Goal: Information Seeking & Learning: Learn about a topic

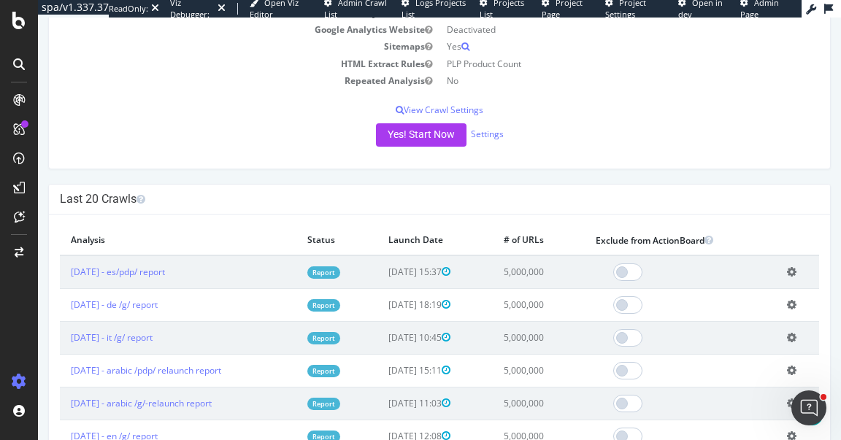
scroll to position [205, 0]
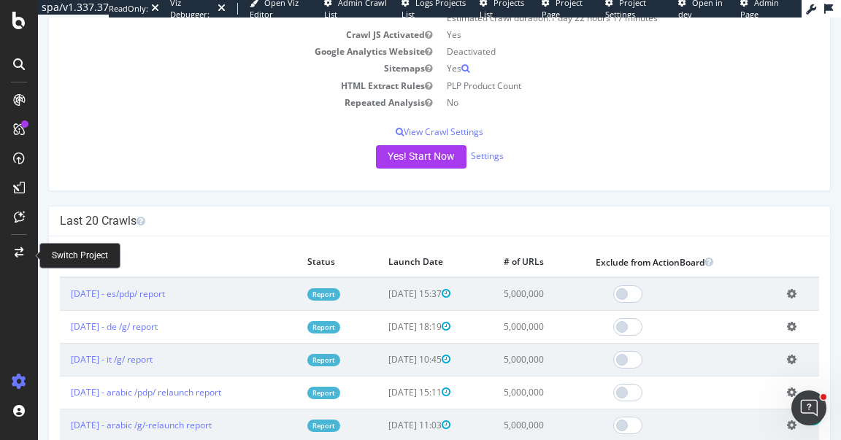
click at [17, 248] on icon at bounding box center [19, 253] width 9 height 10
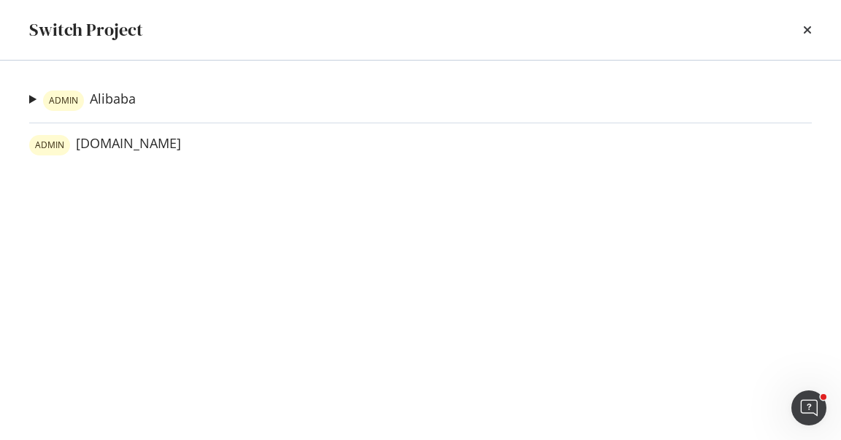
click at [28, 101] on div "ADMIN Alibaba accio.com-test Ad-Hoc Project alibaba.com Ad-Hoc Project accio.co…" at bounding box center [420, 251] width 841 height 380
click at [30, 101] on summary "ADMIN Alibaba" at bounding box center [82, 100] width 107 height 21
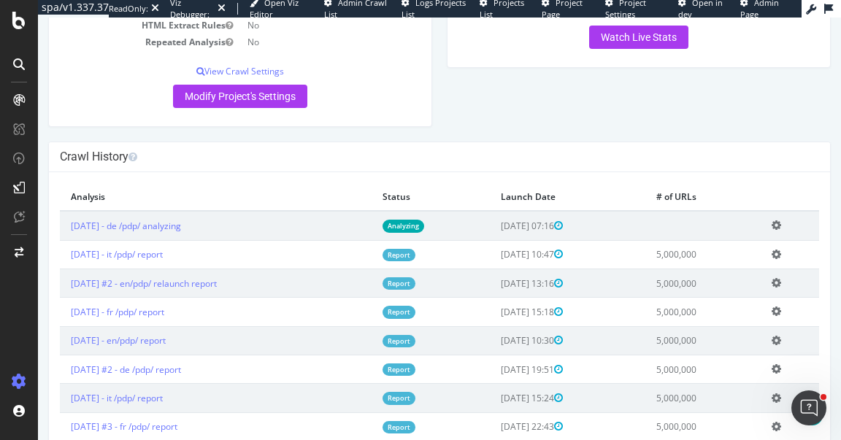
scroll to position [163, 0]
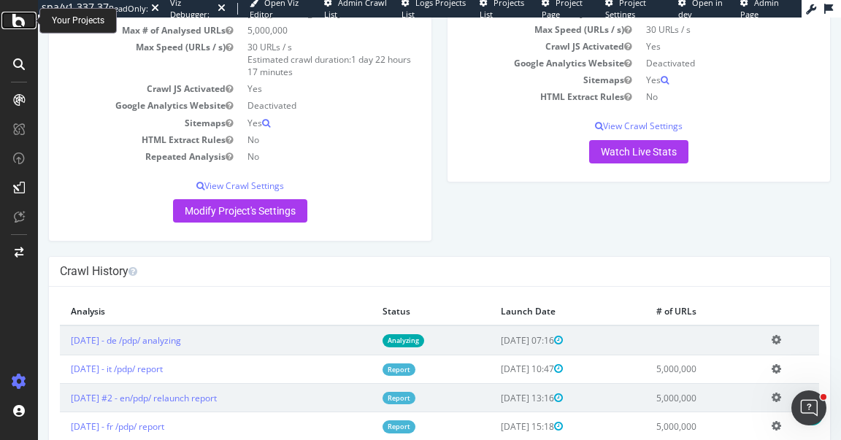
click at [24, 27] on icon at bounding box center [18, 21] width 13 height 18
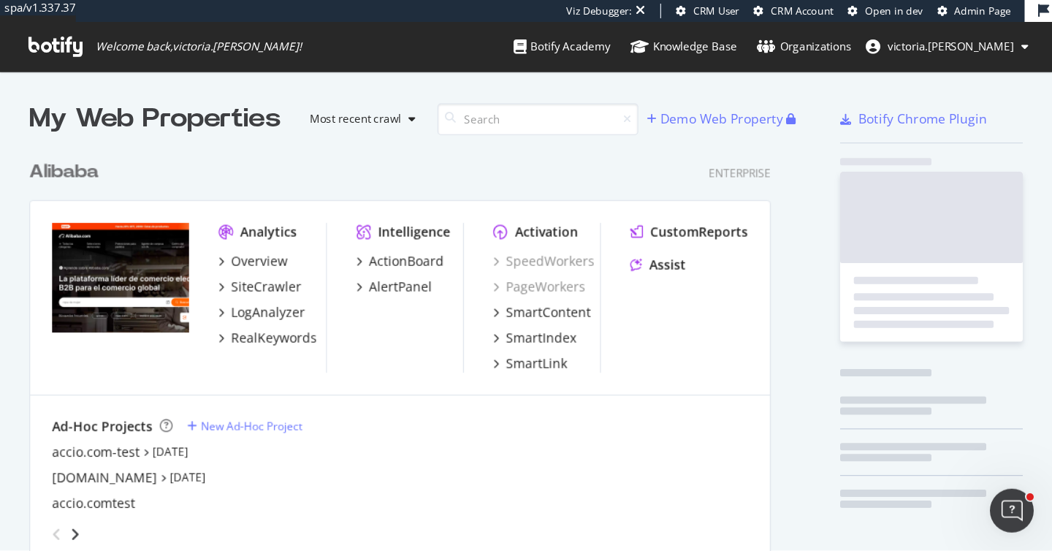
scroll to position [590, 597]
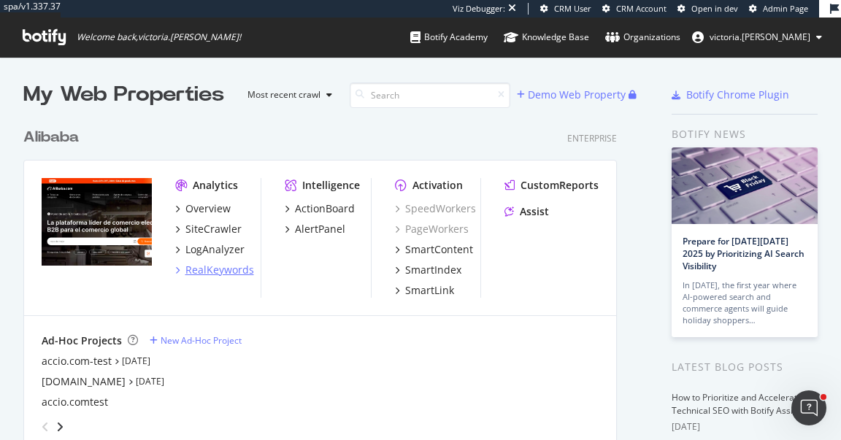
click at [229, 264] on div "RealKeywords" at bounding box center [220, 270] width 69 height 15
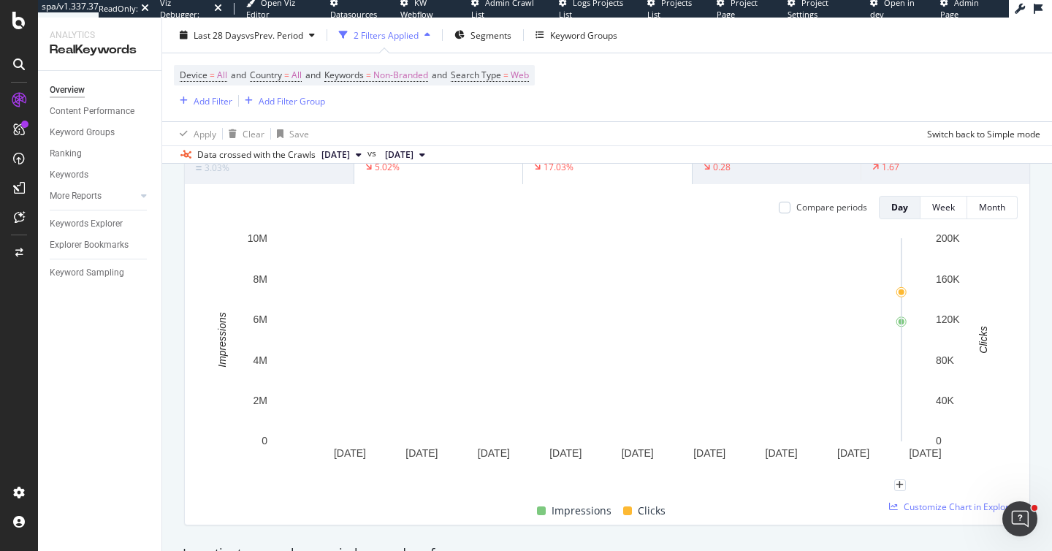
scroll to position [58, 0]
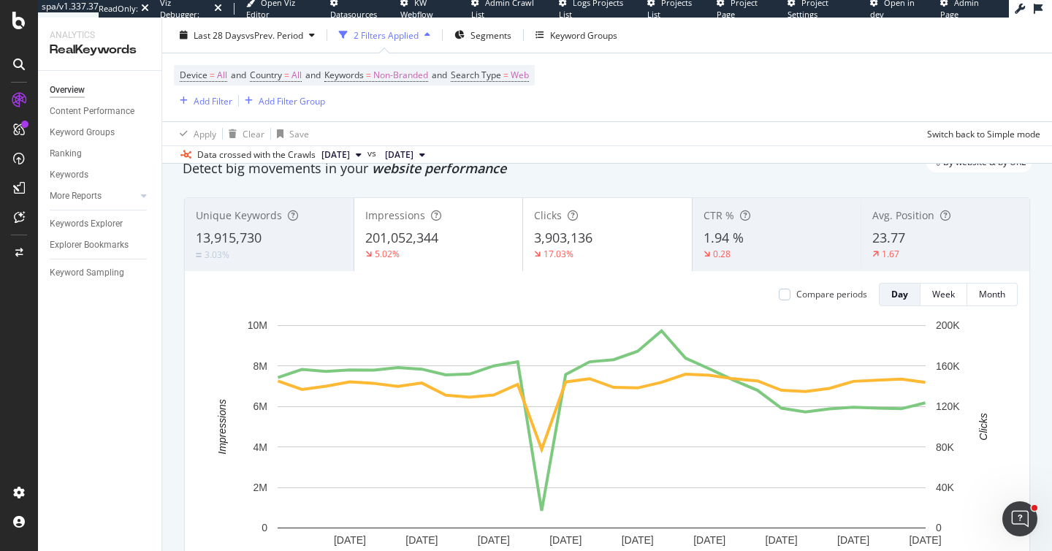
click at [605, 177] on div "Detect big movements in your website performance" at bounding box center [607, 168] width 849 height 19
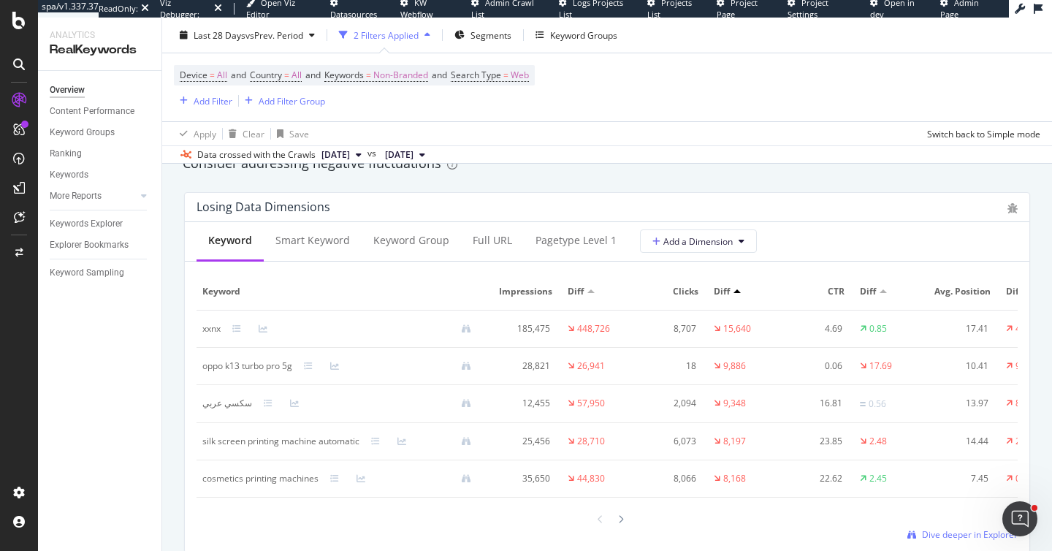
scroll to position [1758, 0]
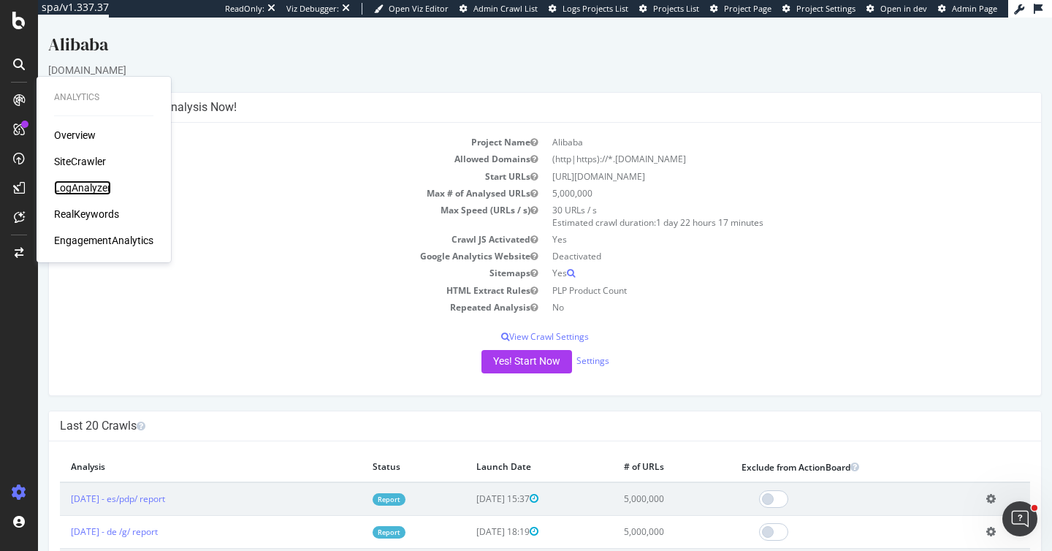
click at [106, 189] on div "LogAnalyzer" at bounding box center [82, 187] width 57 height 15
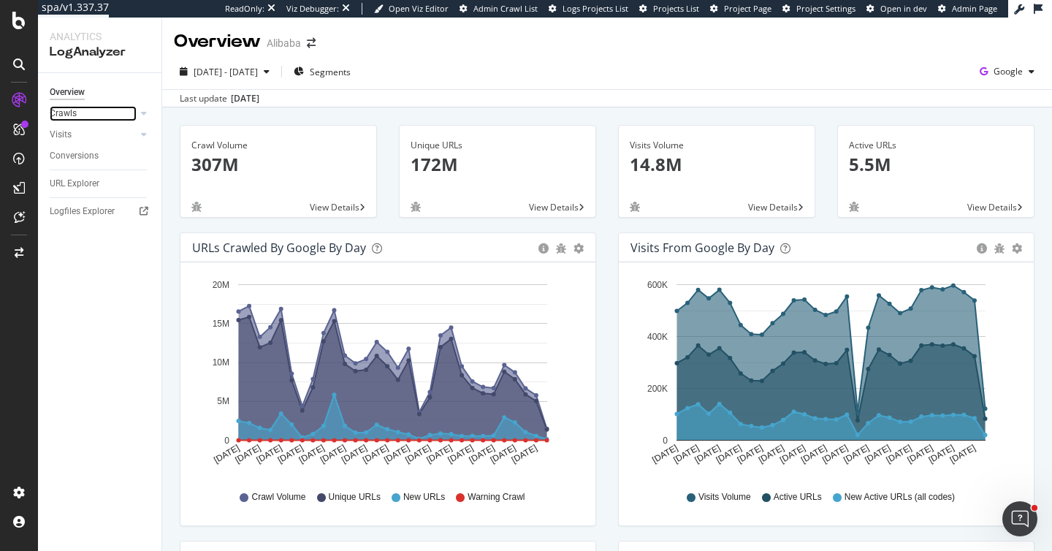
click at [78, 119] on link "Crawls" at bounding box center [93, 113] width 87 height 15
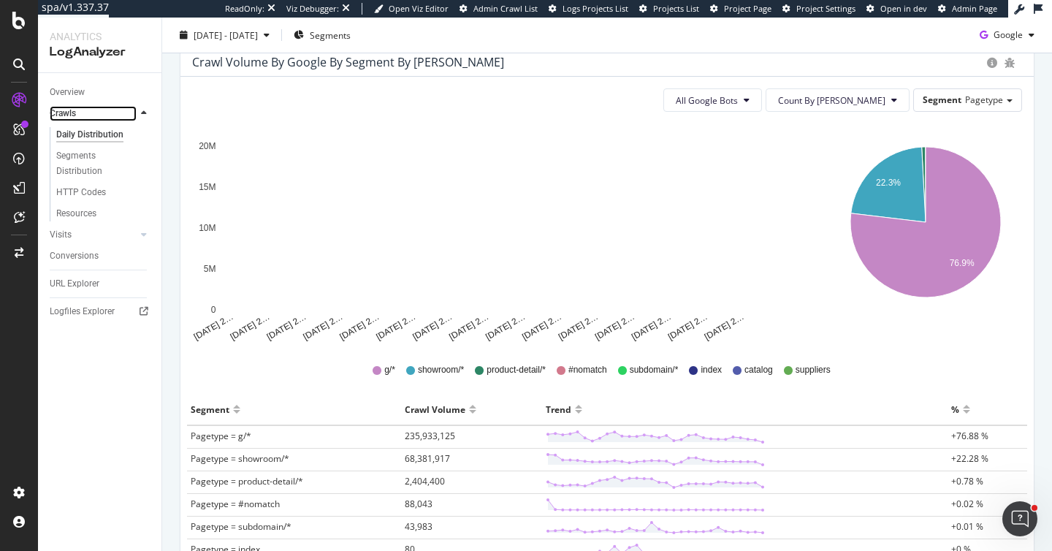
scroll to position [137, 0]
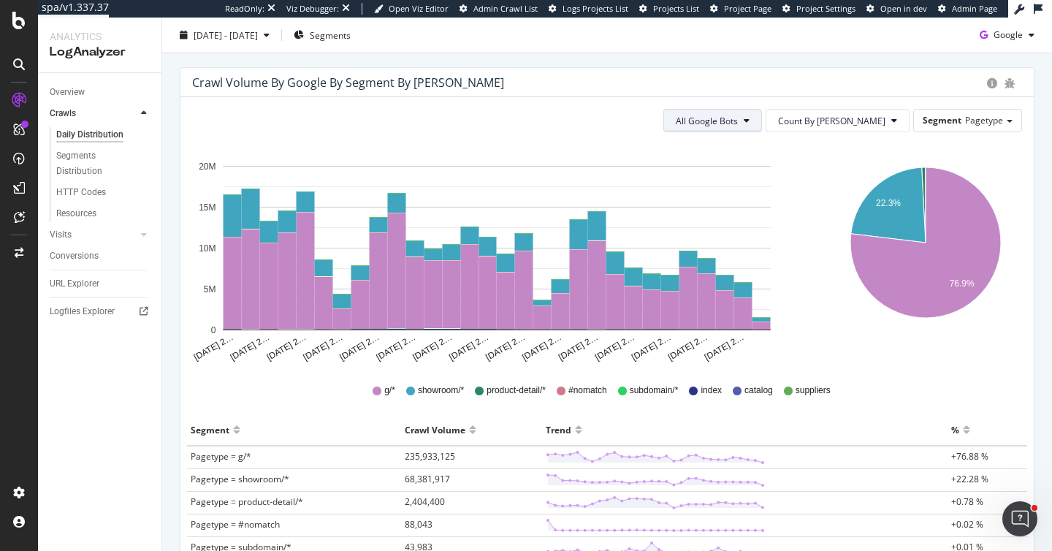
click at [762, 122] on button "All Google Bots" at bounding box center [712, 120] width 99 height 23
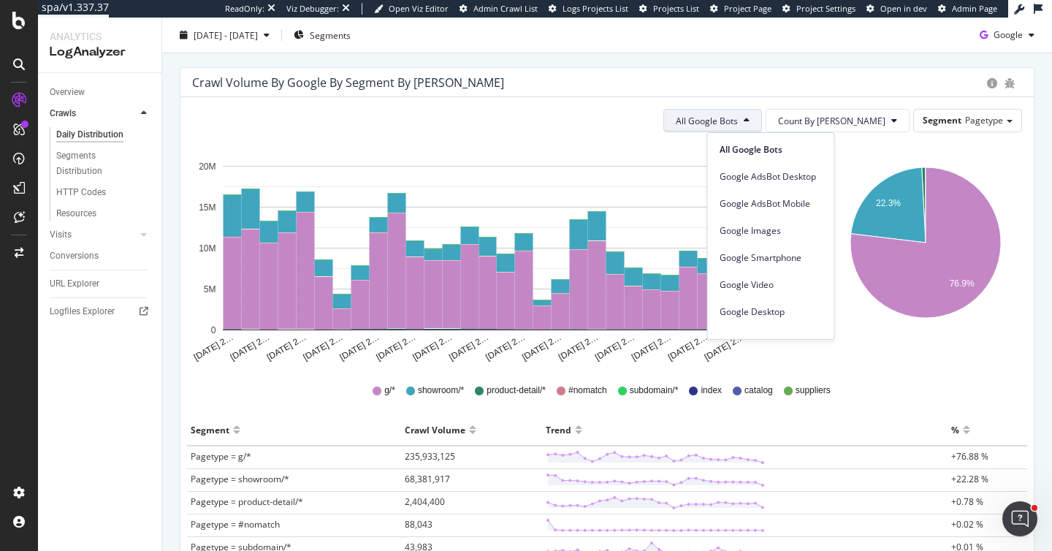
click at [440, 92] on div "Crawl Volume by google by Segment by Day" at bounding box center [606, 82] width 853 height 29
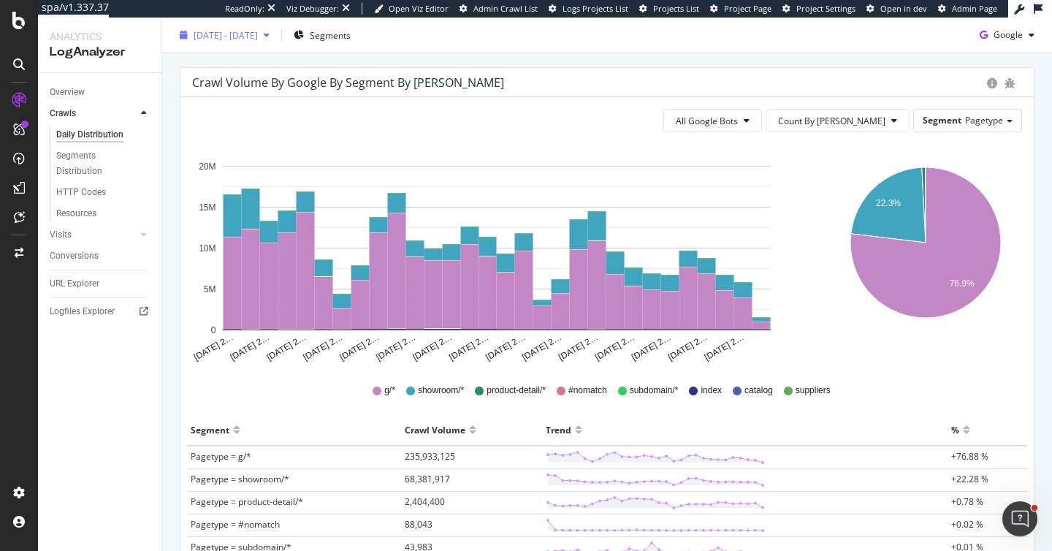
click at [258, 40] on span "2025 Aug. 23rd - Sep. 21st" at bounding box center [226, 34] width 64 height 12
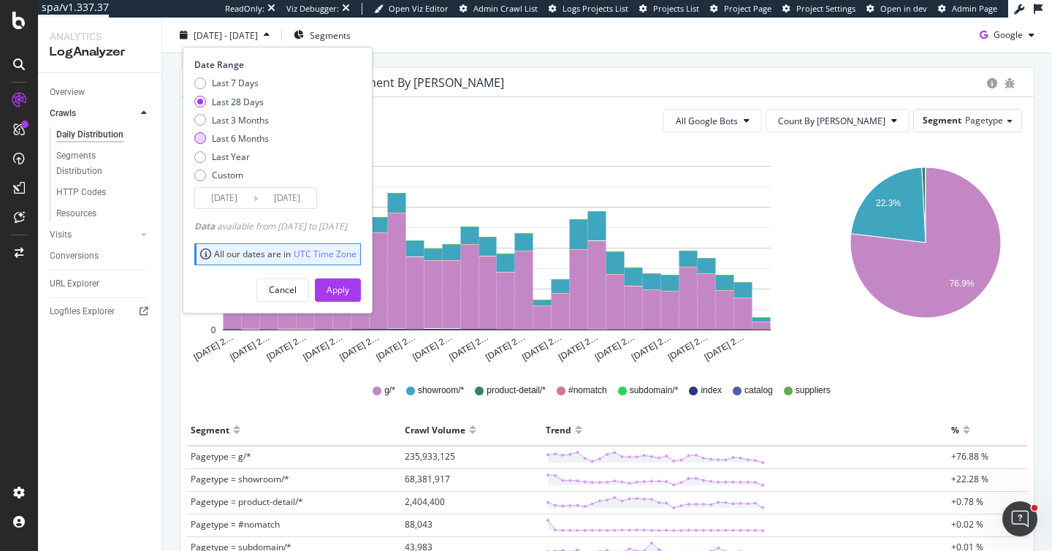
click at [261, 136] on div "Last 6 Months" at bounding box center [240, 138] width 57 height 12
type input "2025/03/22"
click at [361, 290] on button "Apply" at bounding box center [338, 289] width 46 height 23
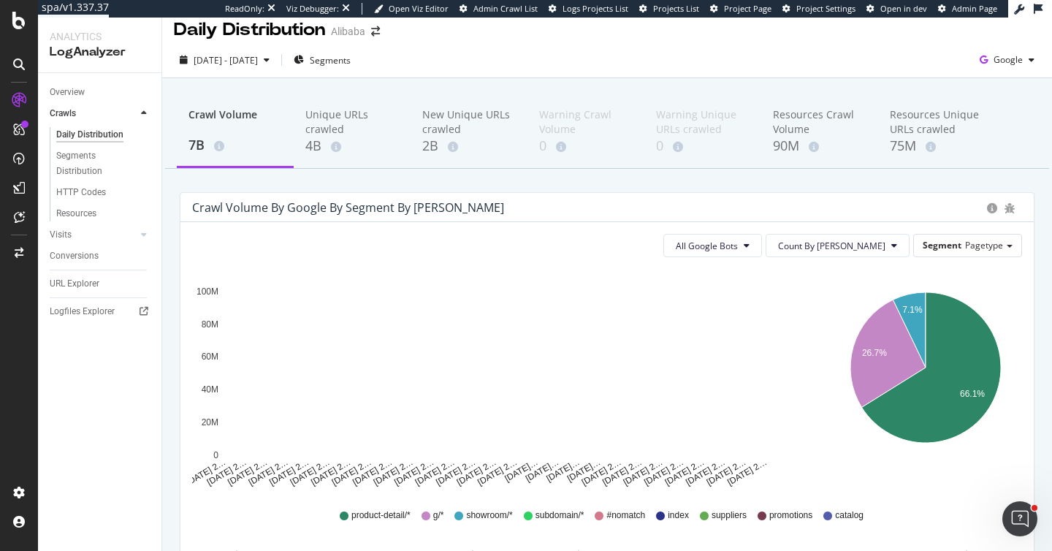
scroll to position [26, 0]
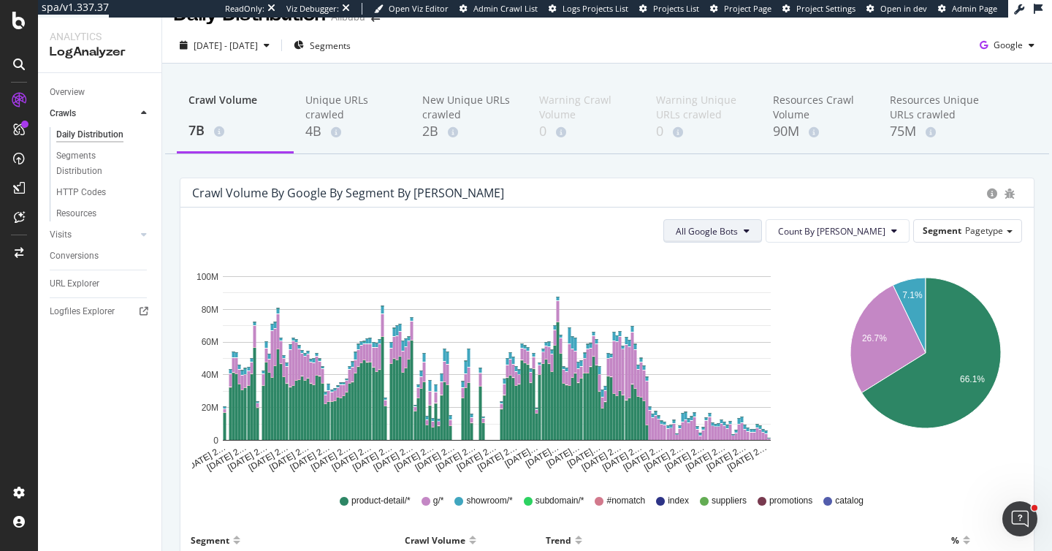
click at [741, 240] on button "All Google Bots" at bounding box center [712, 230] width 99 height 23
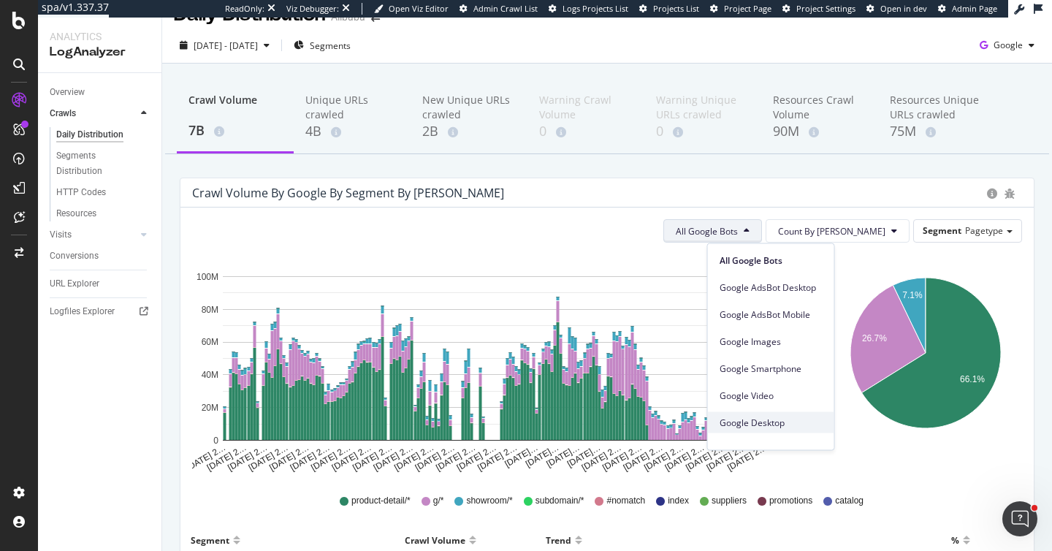
click at [782, 413] on div "Google Desktop" at bounding box center [771, 422] width 126 height 21
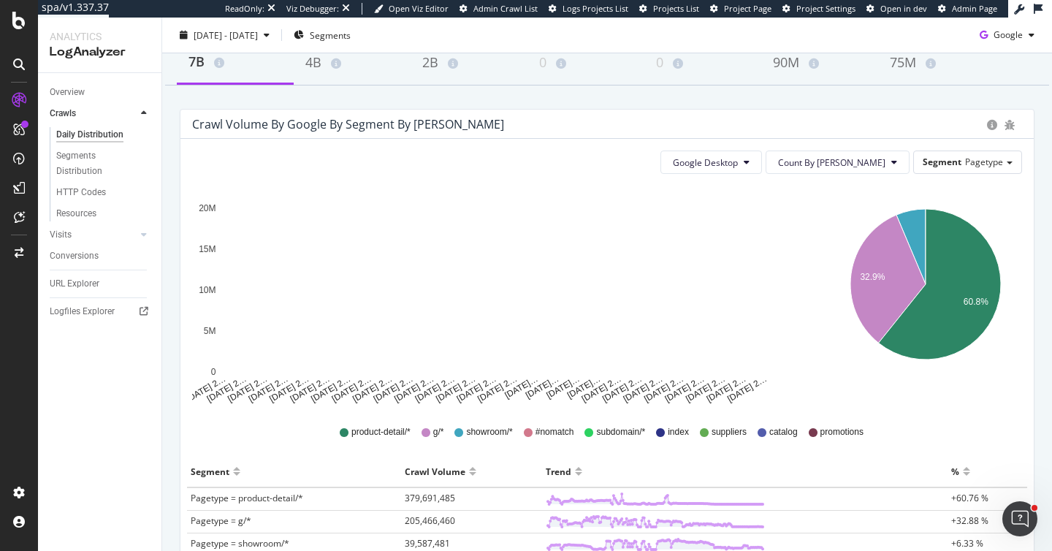
scroll to position [96, 0]
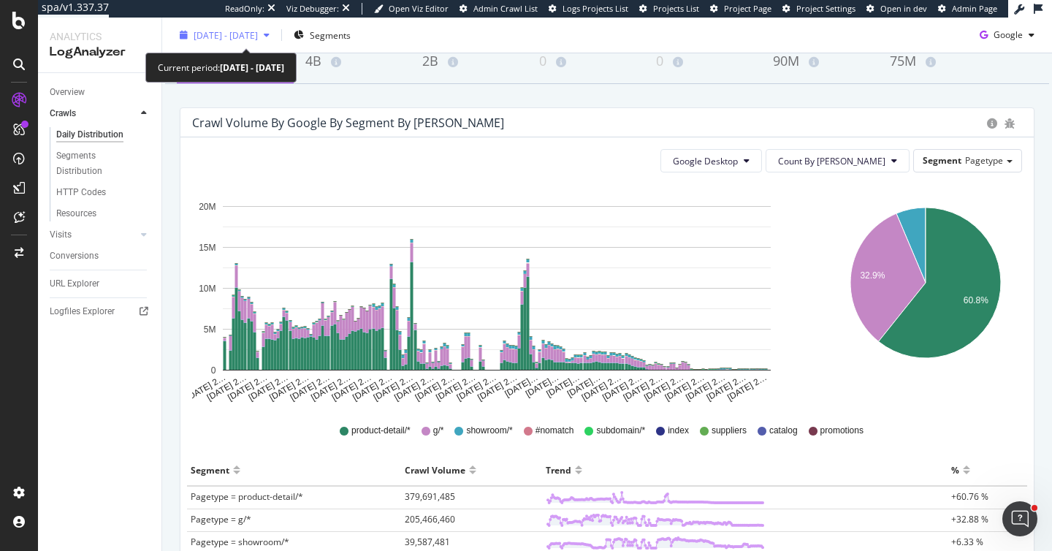
click at [275, 42] on div "2025 Mar. 22nd - Sep. 21st" at bounding box center [225, 35] width 102 height 22
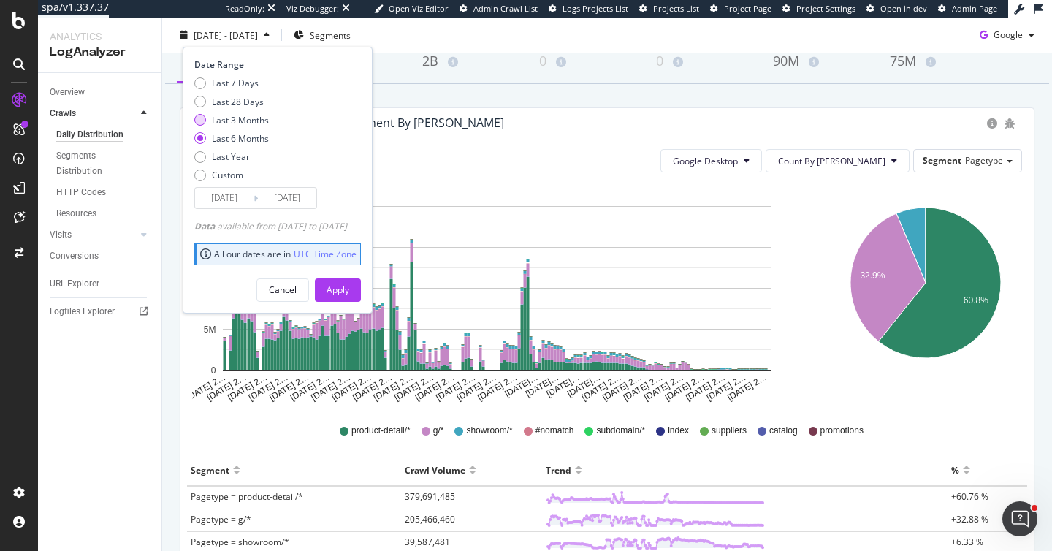
click at [261, 113] on div "Last 3 Months" at bounding box center [240, 119] width 57 height 12
type input "2025/06/22"
click at [349, 286] on div "Apply" at bounding box center [337, 289] width 23 height 12
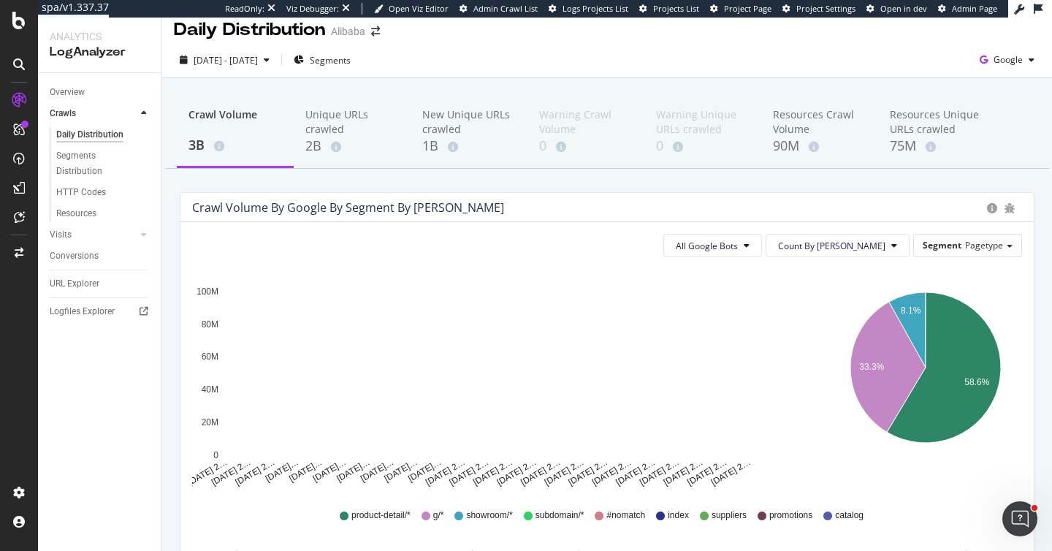
scroll to position [77, 0]
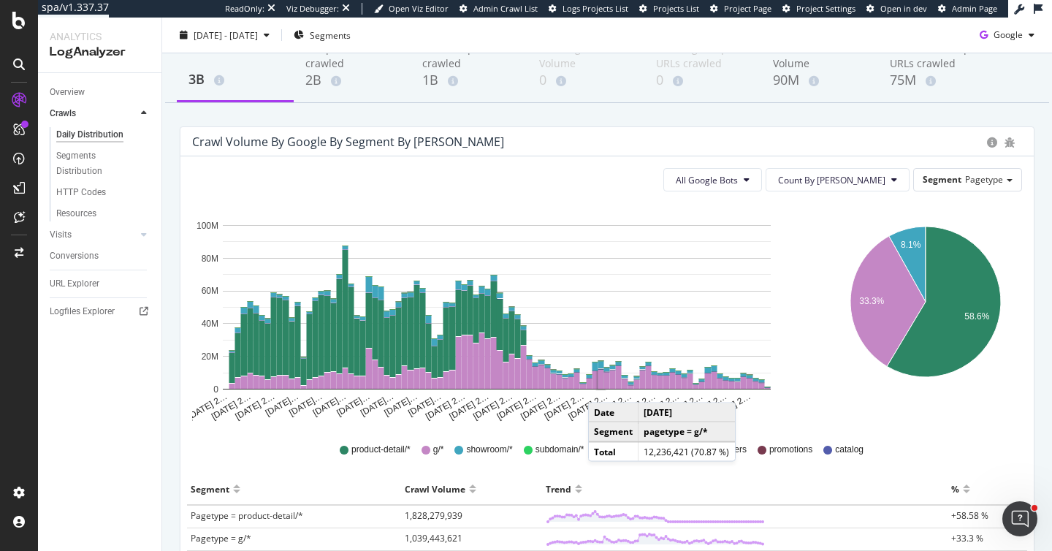
click at [984, 423] on div "Jun 22 2… Jun 26 2… Jun 30 2… Jul 04 20… Jul 08 20… Jul 12 20… Jul 16 20… Jul 2…" at bounding box center [607, 463] width 830 height 520
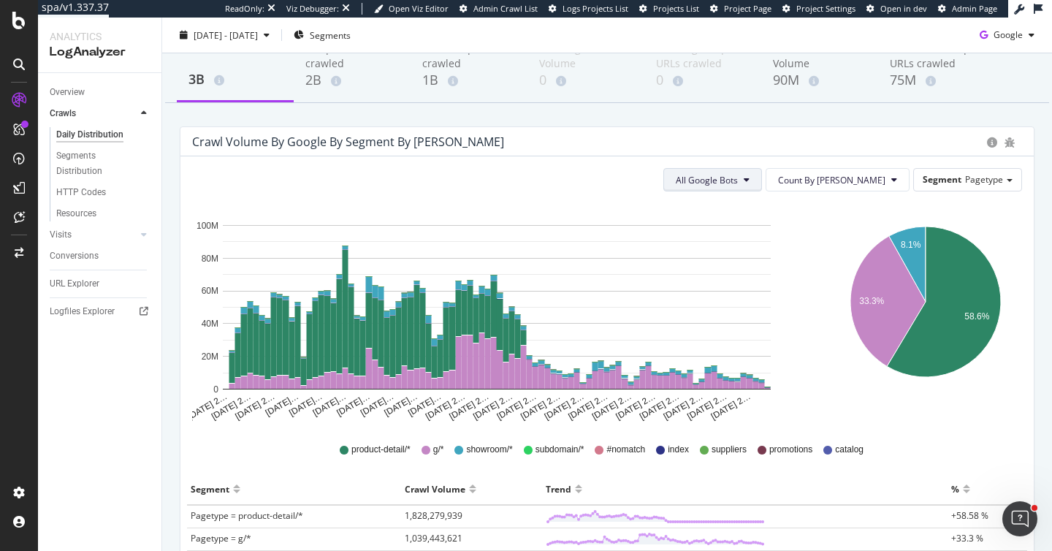
click at [738, 183] on span "All Google Bots" at bounding box center [707, 180] width 62 height 12
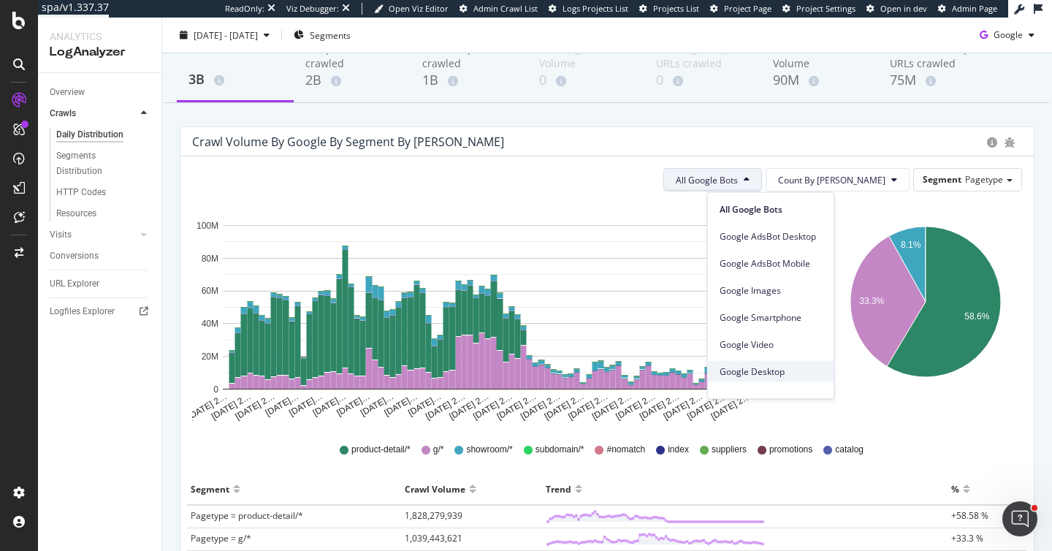
click at [782, 367] on span "Google Desktop" at bounding box center [770, 370] width 103 height 13
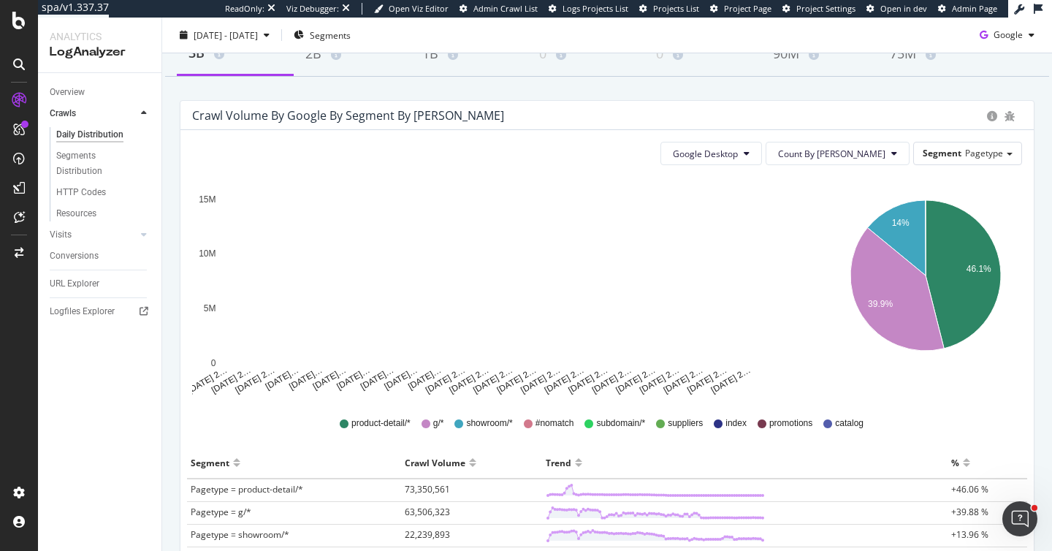
scroll to position [104, 0]
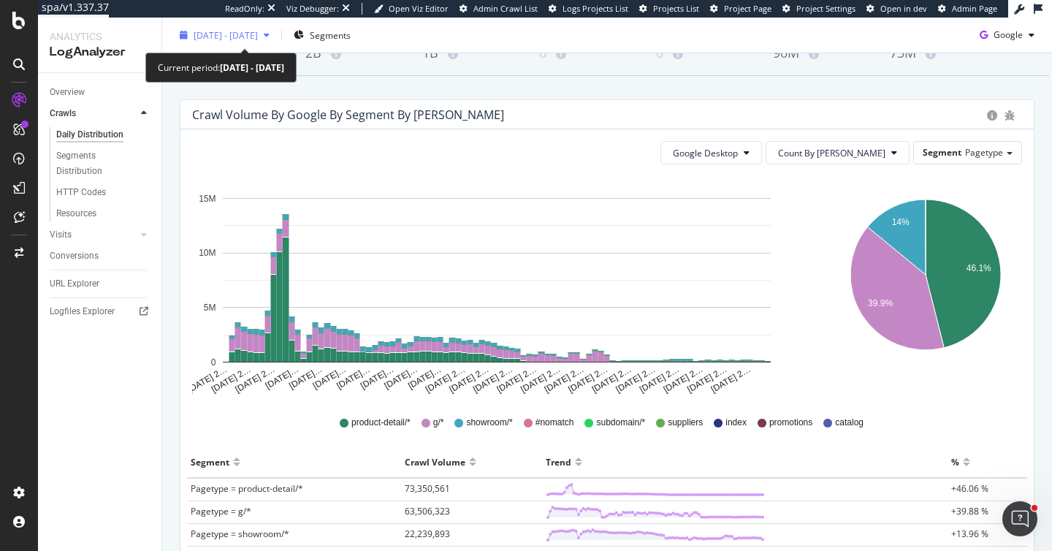
click at [258, 29] on span "2025 Jun. 22nd - Sep. 21st" at bounding box center [226, 34] width 64 height 12
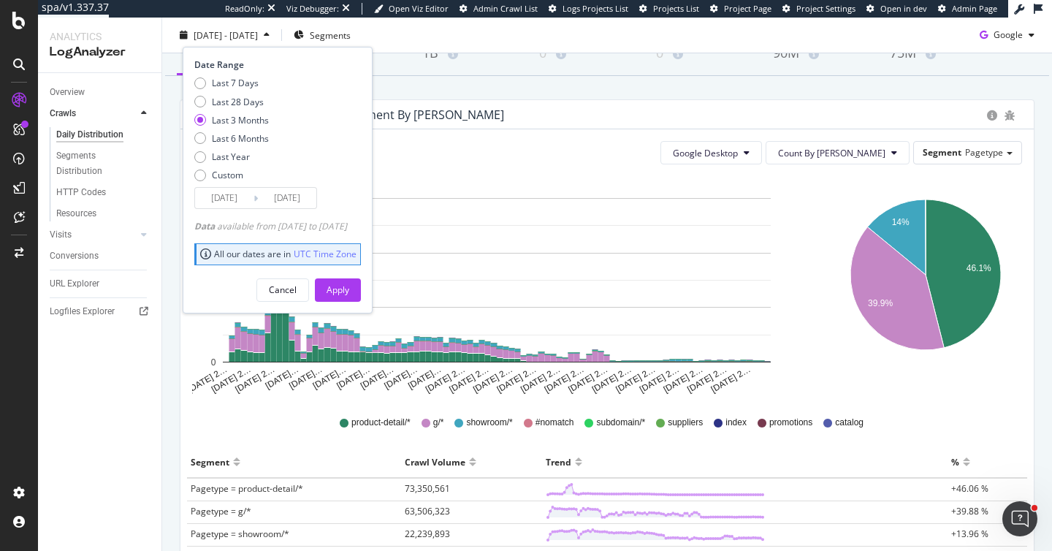
click at [236, 196] on input "2025/06/22" at bounding box center [224, 198] width 58 height 20
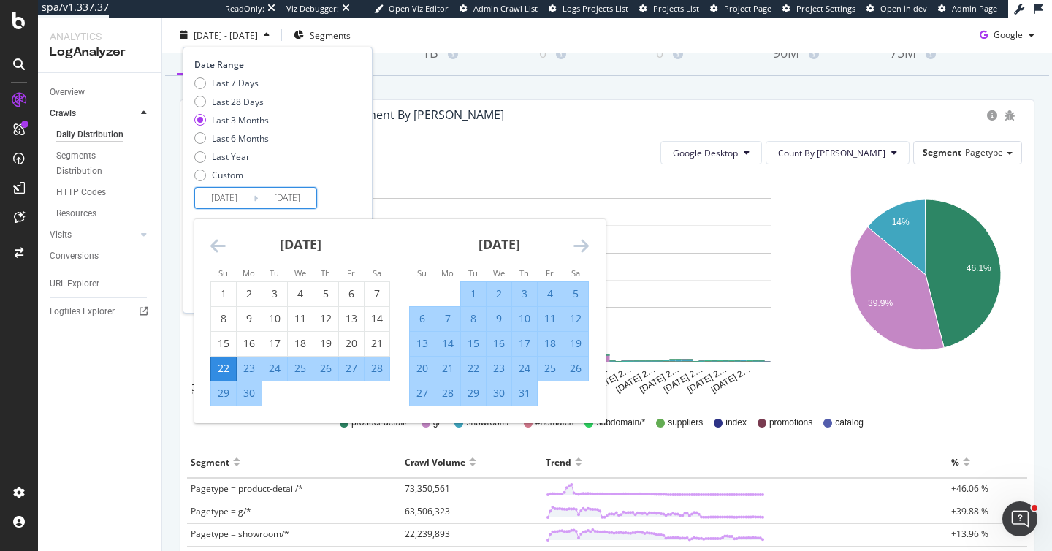
click at [472, 288] on div "1" at bounding box center [473, 293] width 25 height 15
type input "2025/07/01"
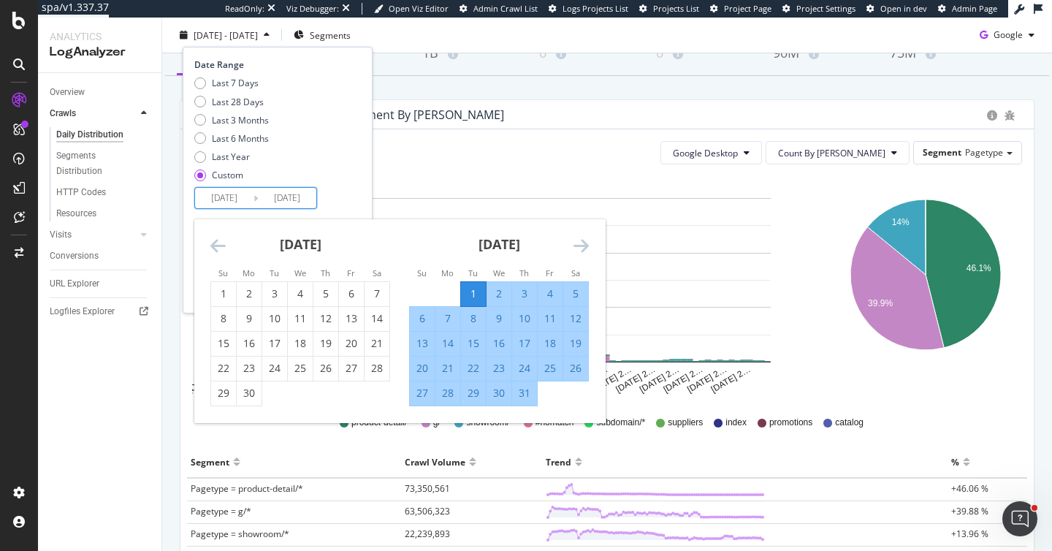
click at [691, 107] on div "Crawl Volume by google by Segment by Day" at bounding box center [585, 114] width 787 height 15
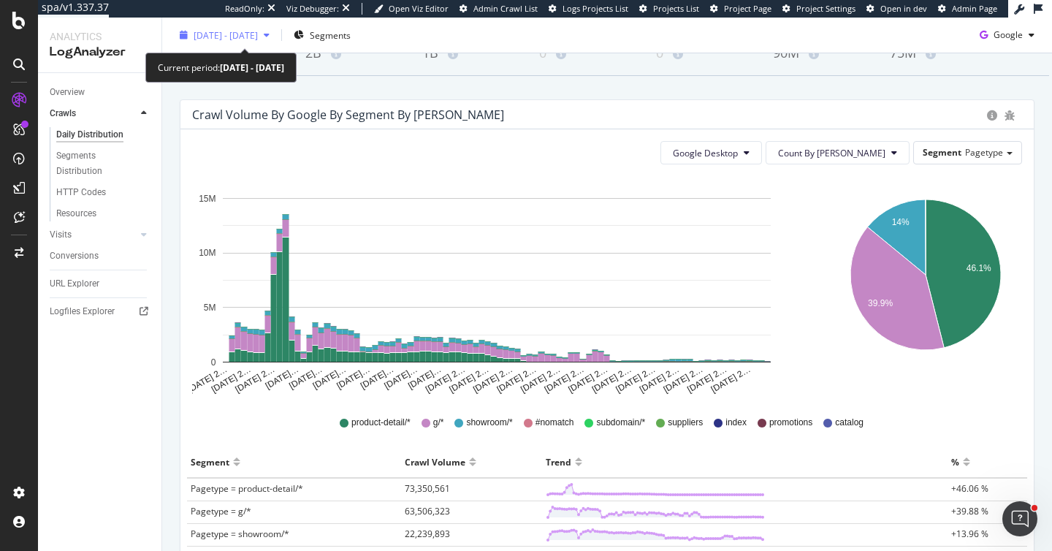
click at [257, 42] on div "2025 Jun. 22nd - Sep. 21st" at bounding box center [225, 35] width 102 height 22
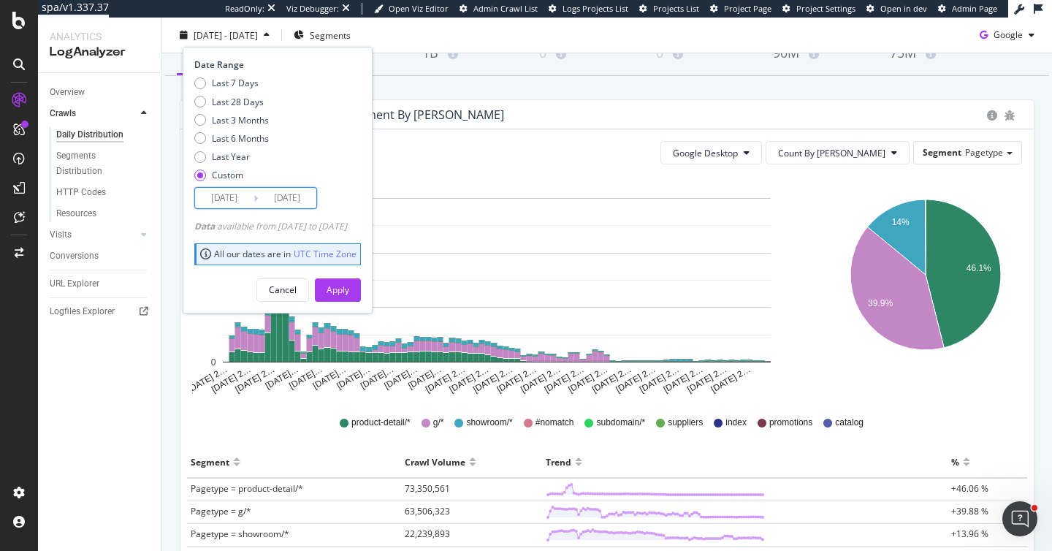
click at [225, 198] on input "2025/07/01" at bounding box center [224, 198] width 58 height 20
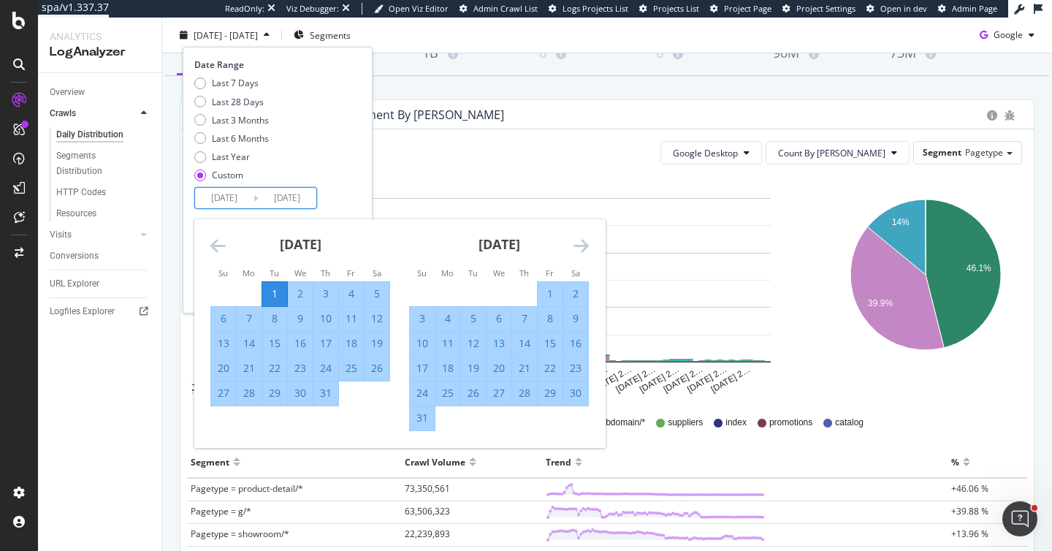
click at [428, 423] on div "31" at bounding box center [422, 417] width 25 height 15
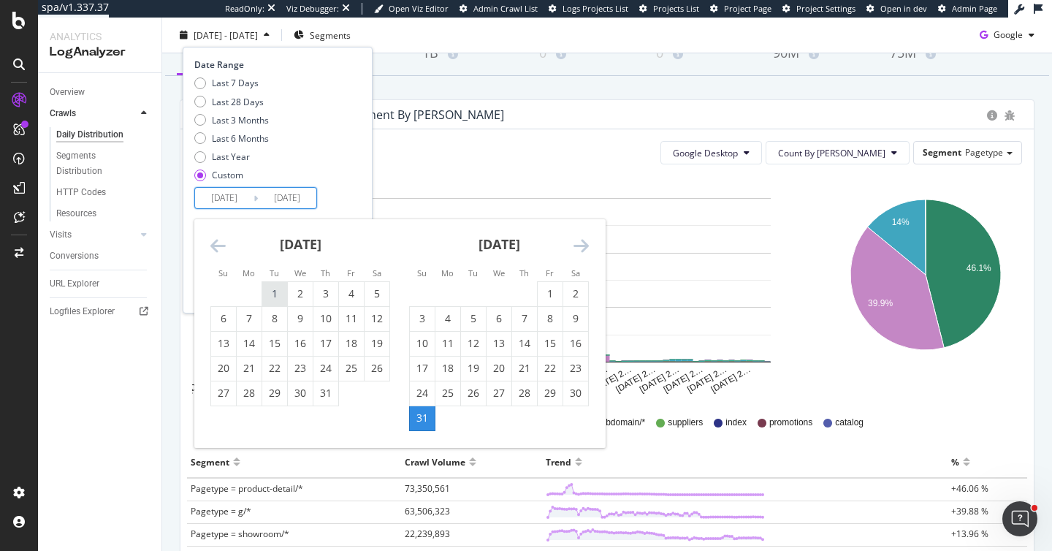
click at [267, 293] on div "1" at bounding box center [274, 293] width 25 height 15
type input "2025/07/01"
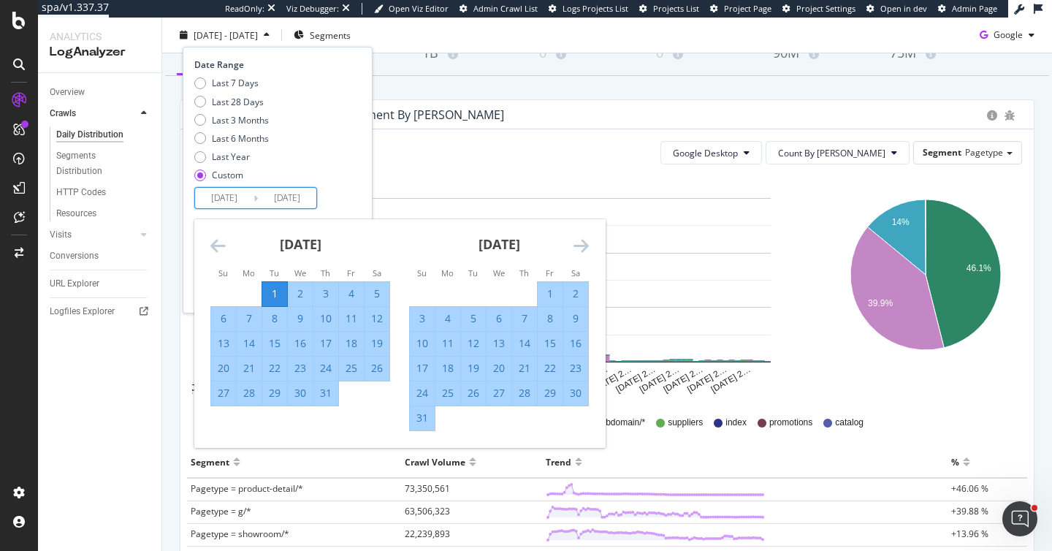
click at [581, 244] on icon "Move forward to switch to the next month." at bounding box center [580, 246] width 15 height 18
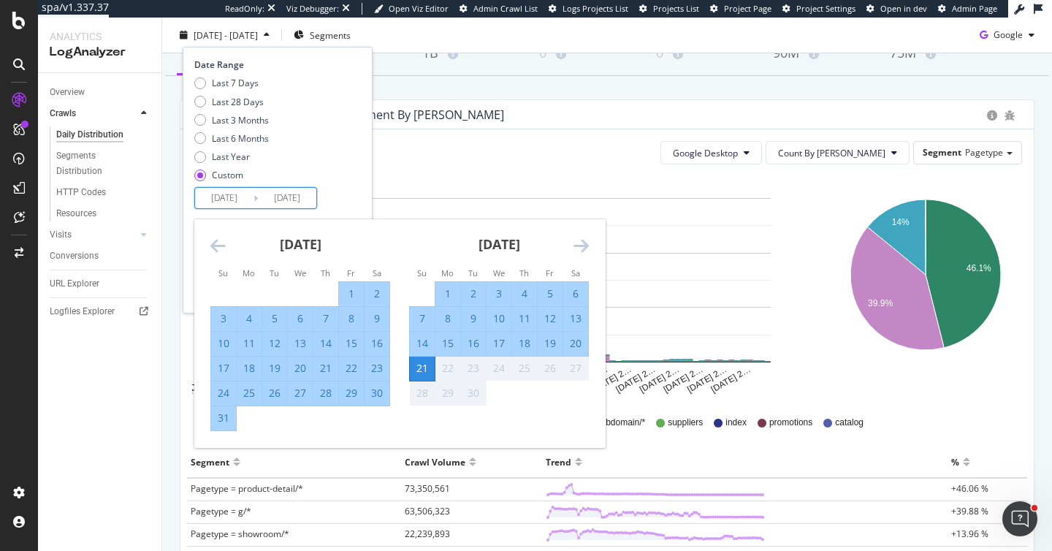
click at [357, 139] on div "Last 7 Days Last 28 Days Last 3 Months Last 6 Months Last Year Custom" at bounding box center [275, 132] width 163 height 110
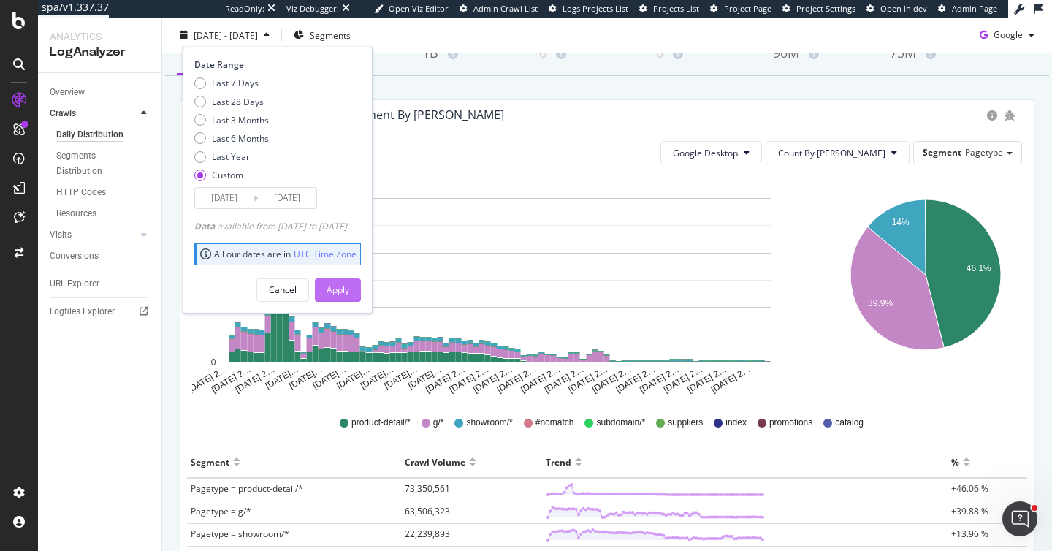
click at [349, 283] on div "Apply" at bounding box center [337, 289] width 23 height 12
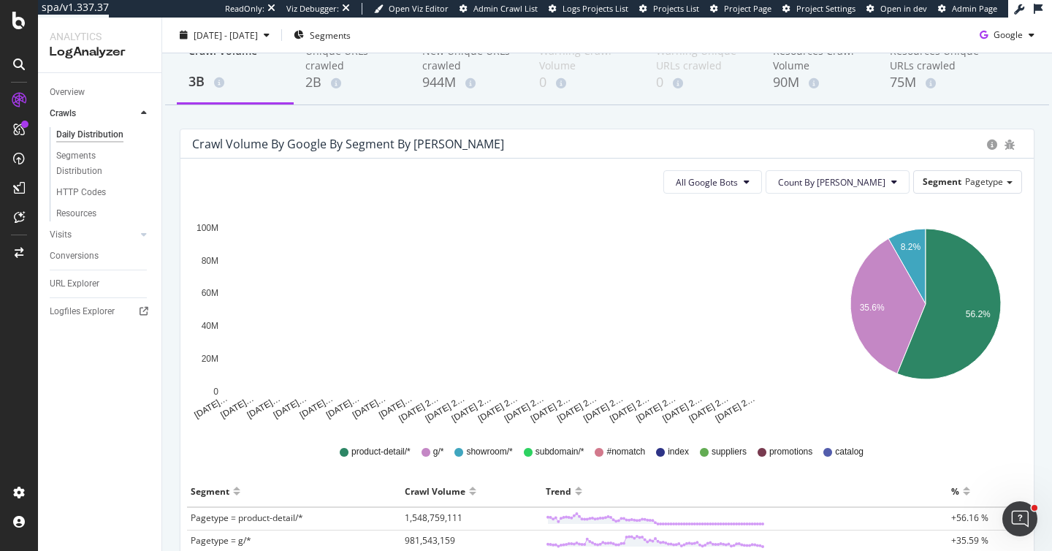
scroll to position [89, 0]
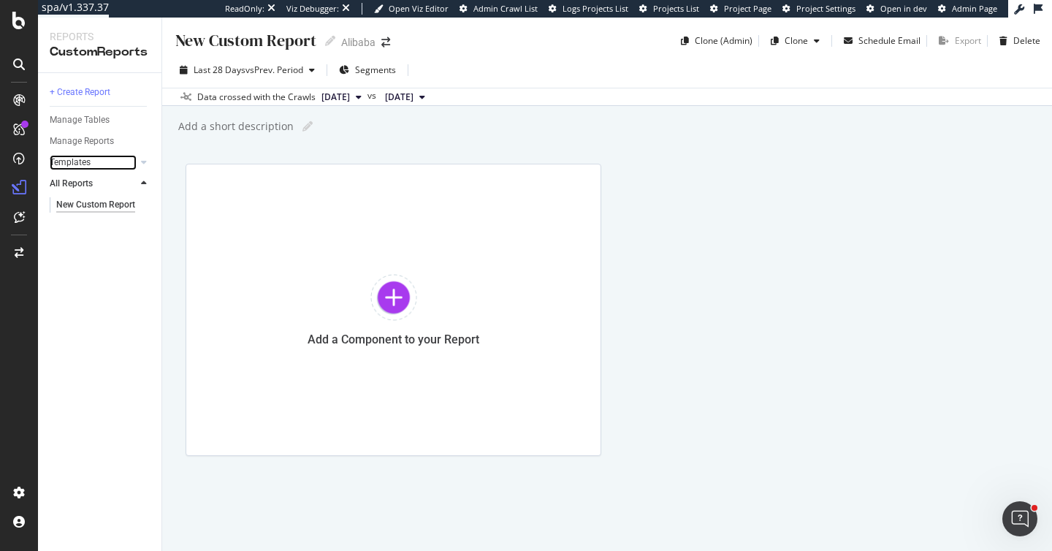
click at [132, 161] on div at bounding box center [129, 162] width 15 height 15
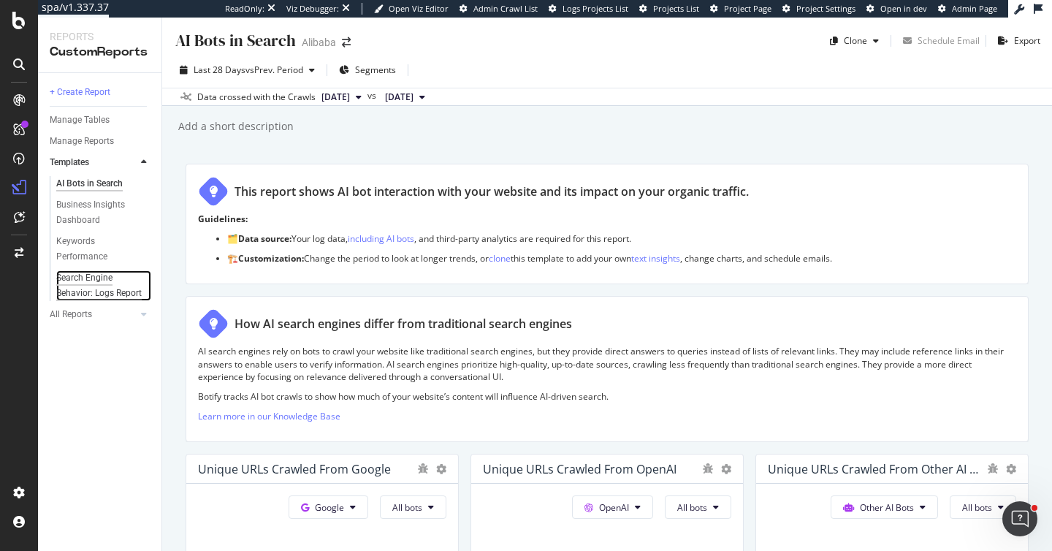
click at [93, 282] on div "Search Engine Behavior: Logs Report" at bounding box center [99, 285] width 86 height 31
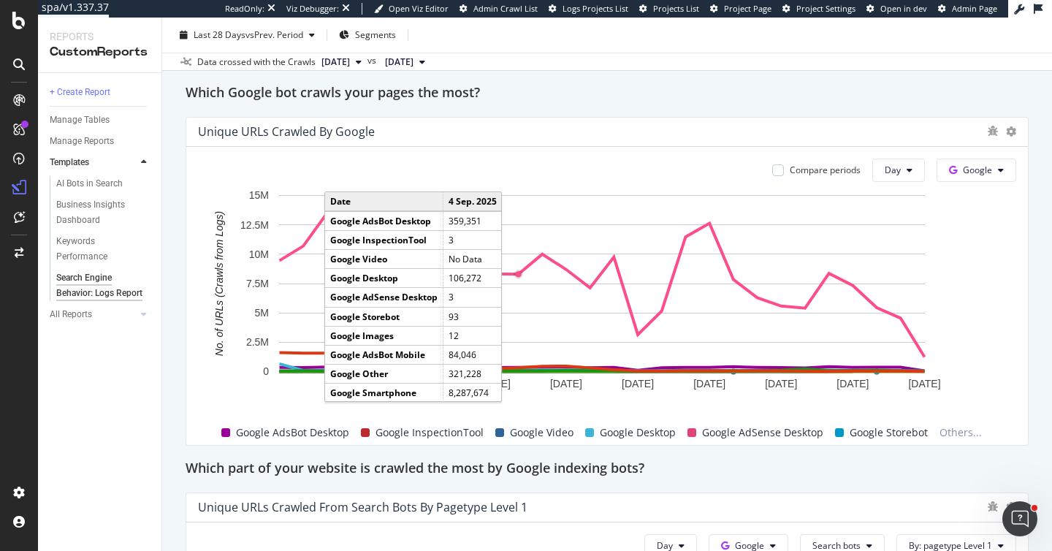
scroll to position [660, 0]
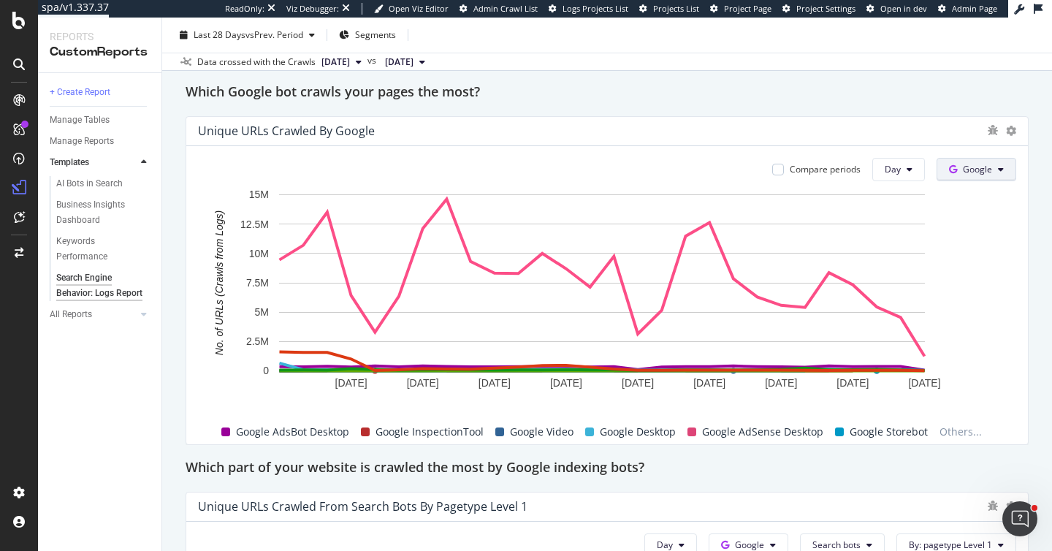
click at [1004, 170] on button "Google" at bounding box center [976, 169] width 80 height 23
click at [1027, 169] on div "Search Engine Behavior: Logs Report Search Engine Behavior: Logs Report Alibaba…" at bounding box center [607, 284] width 890 height 533
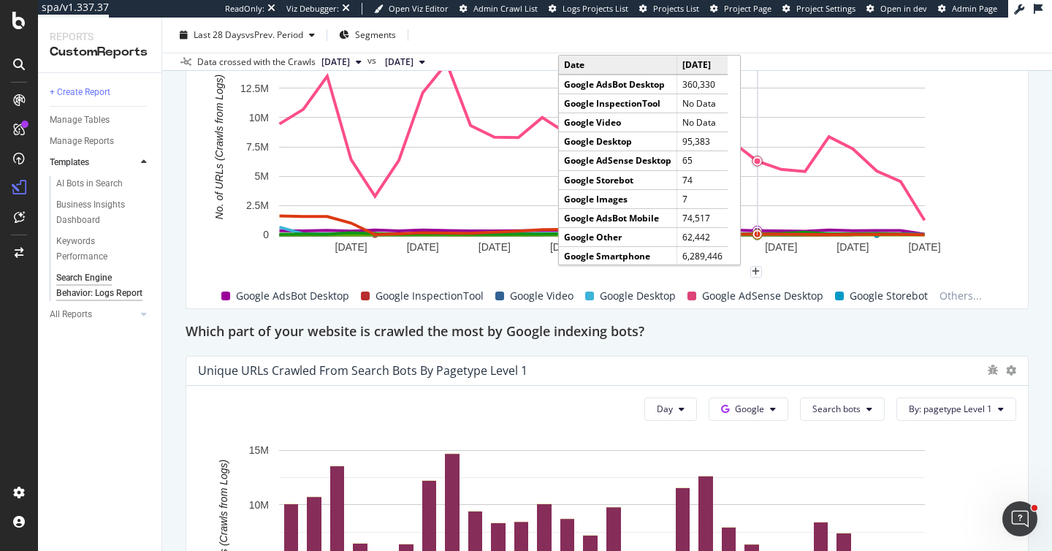
scroll to position [877, 0]
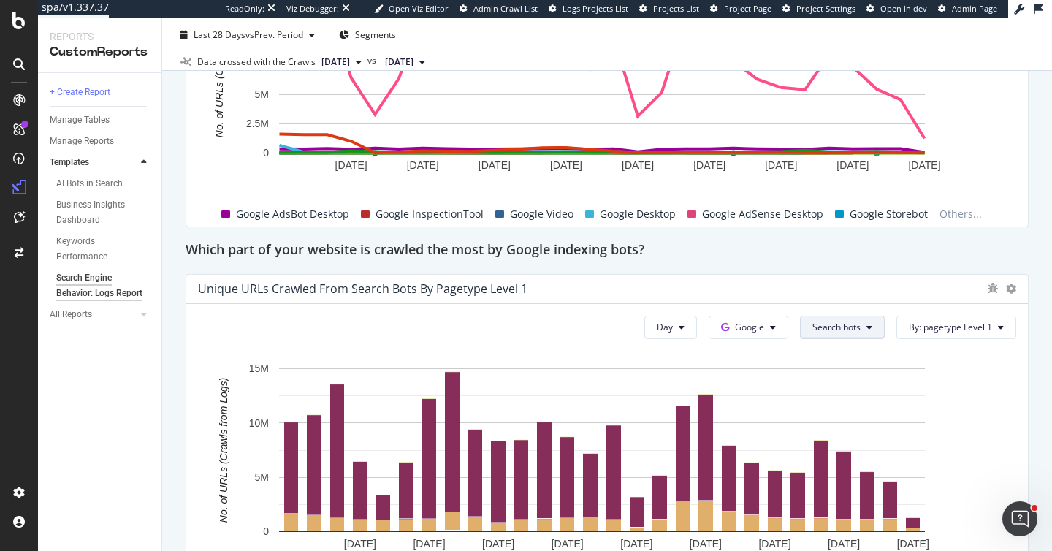
click at [822, 323] on span "Search bots" at bounding box center [836, 327] width 48 height 12
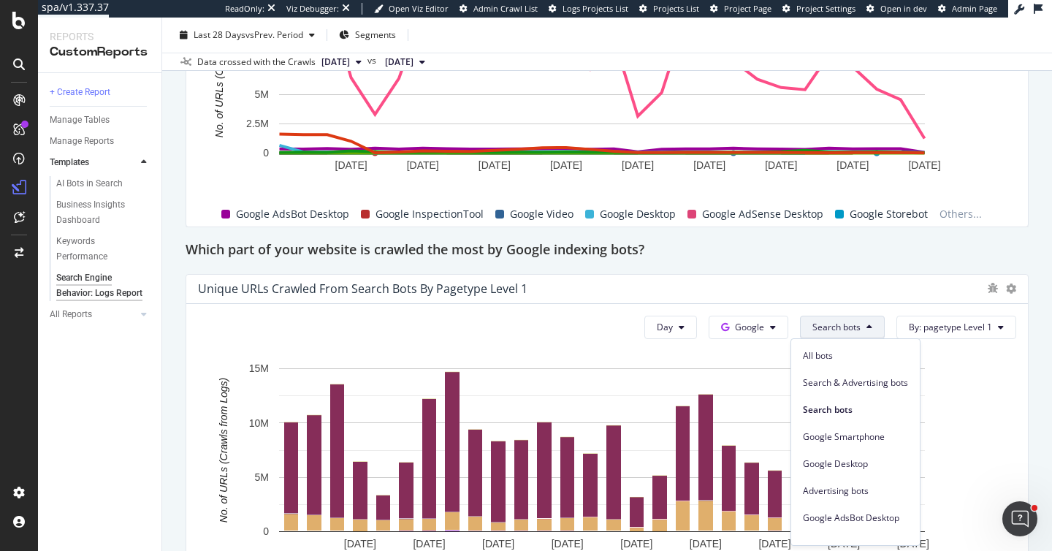
click at [831, 275] on div "Unique URLs Crawled from Search bots by pagetype Level 1" at bounding box center [606, 289] width 841 height 29
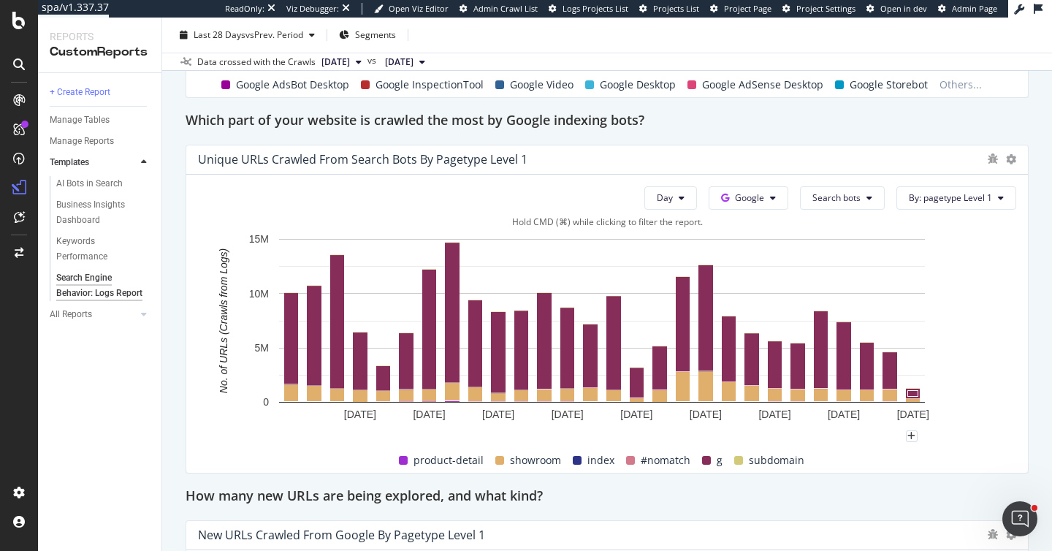
scroll to position [1004, 0]
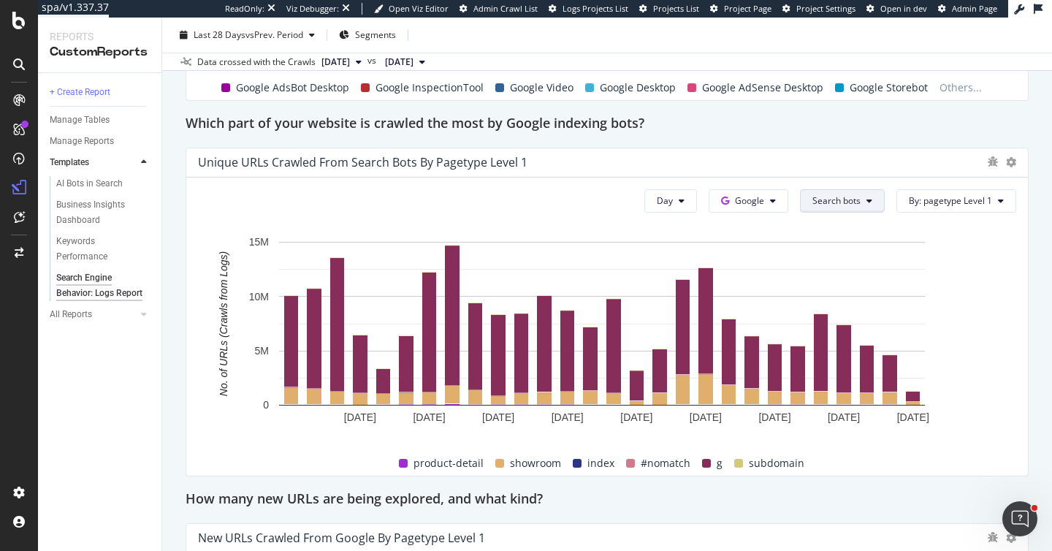
click at [849, 211] on button "Search bots" at bounding box center [842, 200] width 85 height 23
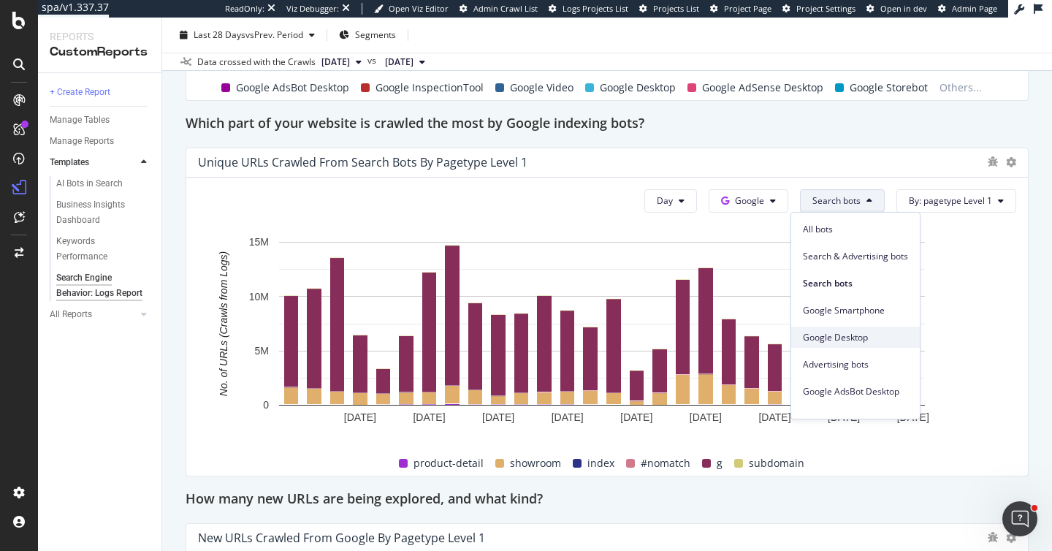
click at [857, 335] on span "Google Desktop" at bounding box center [855, 337] width 105 height 13
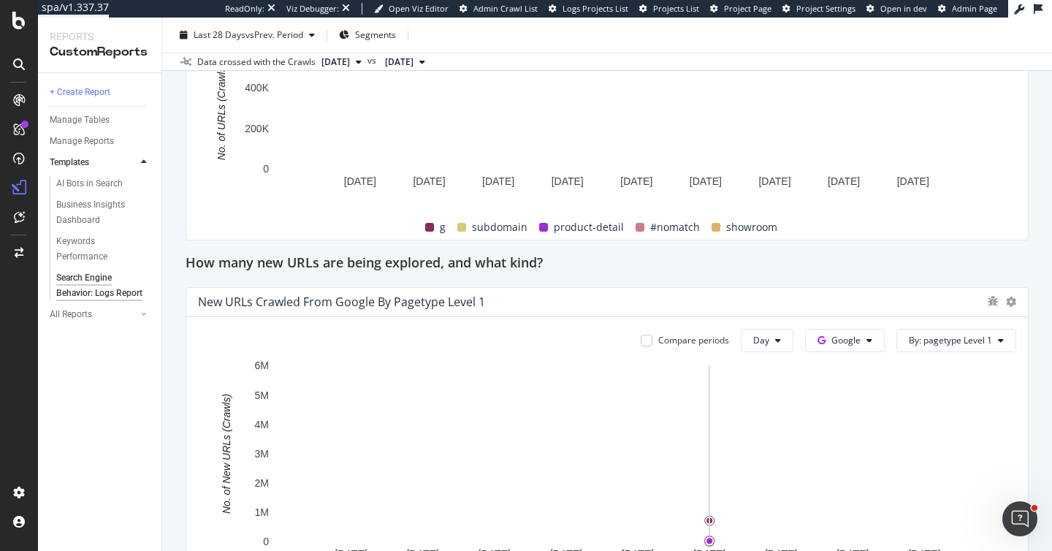
scroll to position [1027, 0]
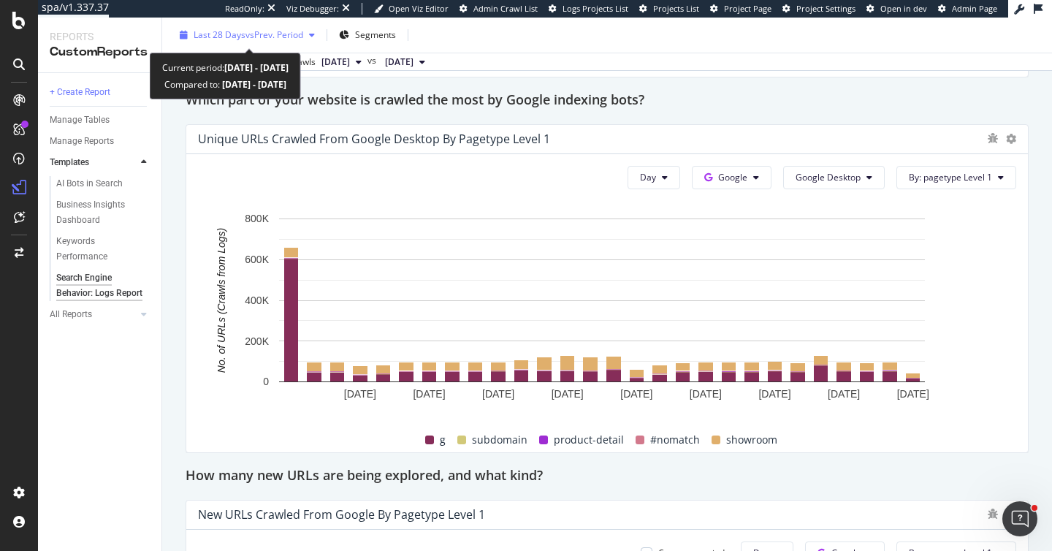
click at [226, 28] on div "Last 28 Days vs Prev. Period" at bounding box center [247, 35] width 147 height 22
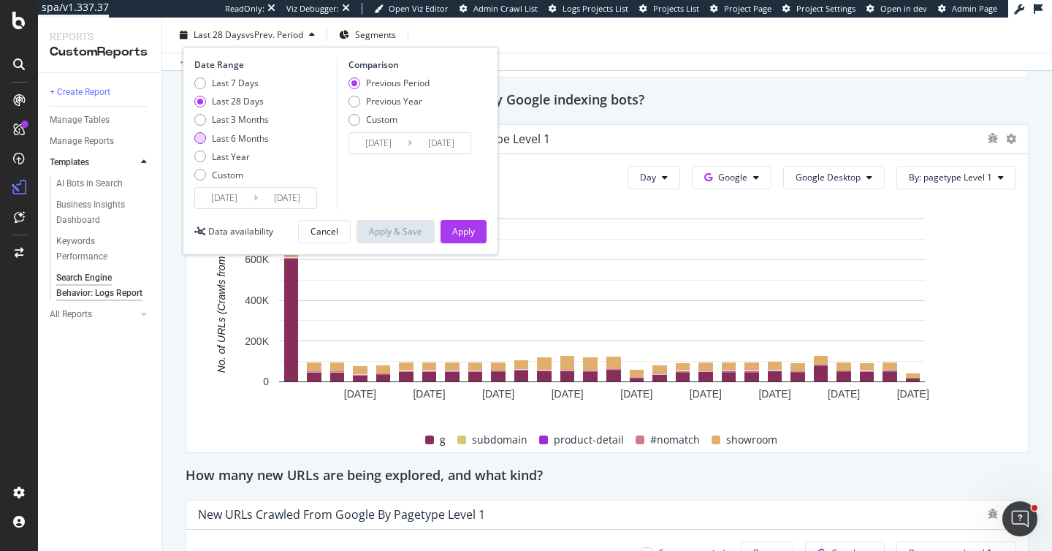
click at [253, 139] on div "Last 6 Months" at bounding box center [240, 138] width 57 height 12
type input "2025/03/22"
type input "2024/09/19"
type input "2025/03/21"
click at [456, 229] on div "Apply" at bounding box center [463, 231] width 23 height 12
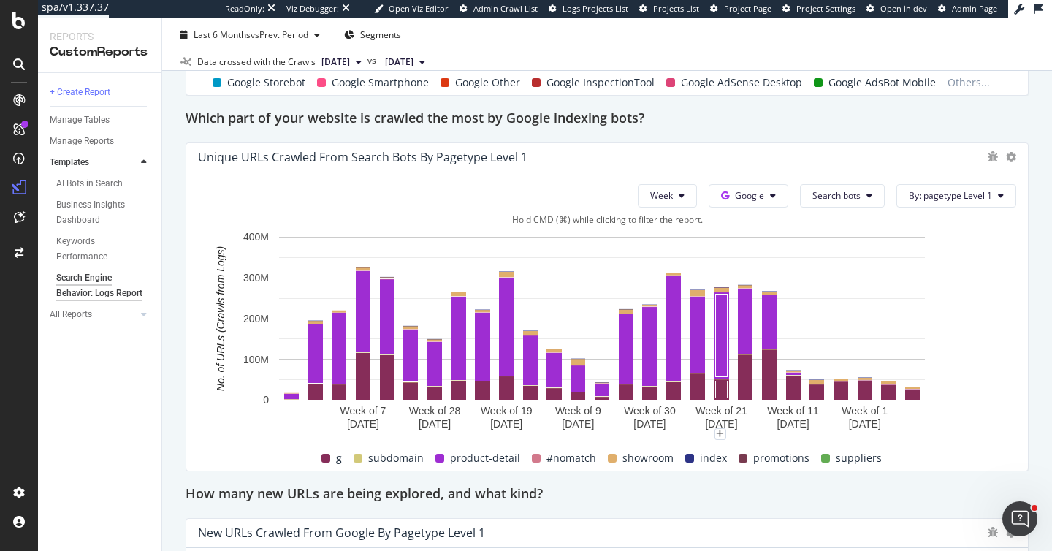
scroll to position [1009, 0]
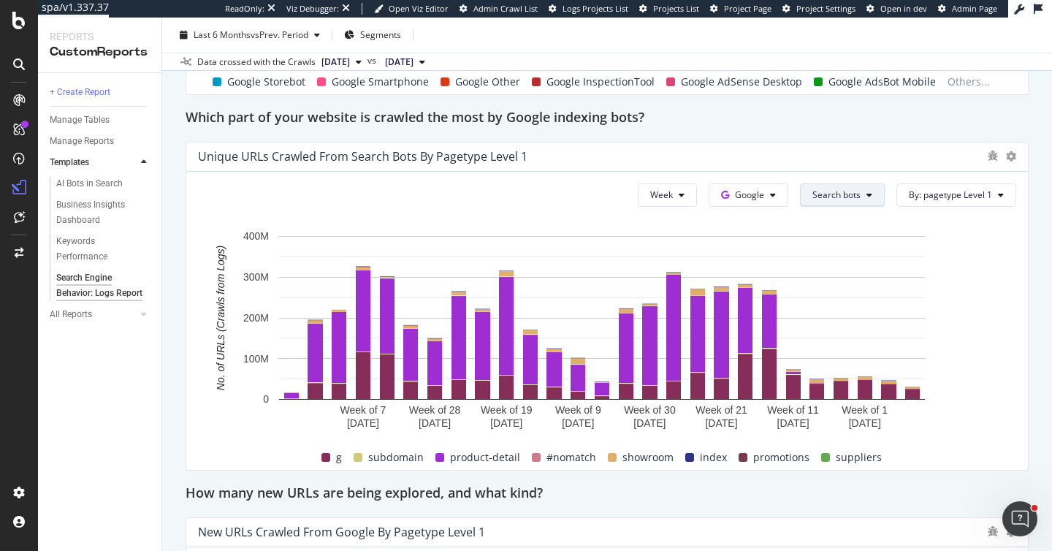
click at [832, 200] on span "Search bots" at bounding box center [836, 194] width 48 height 12
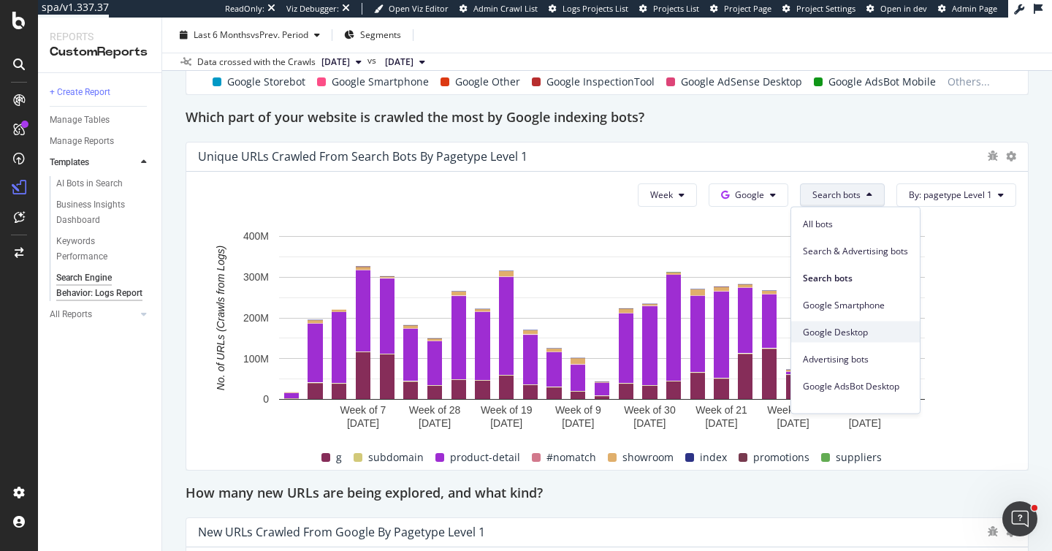
click at [845, 337] on span "Google Desktop" at bounding box center [855, 331] width 105 height 13
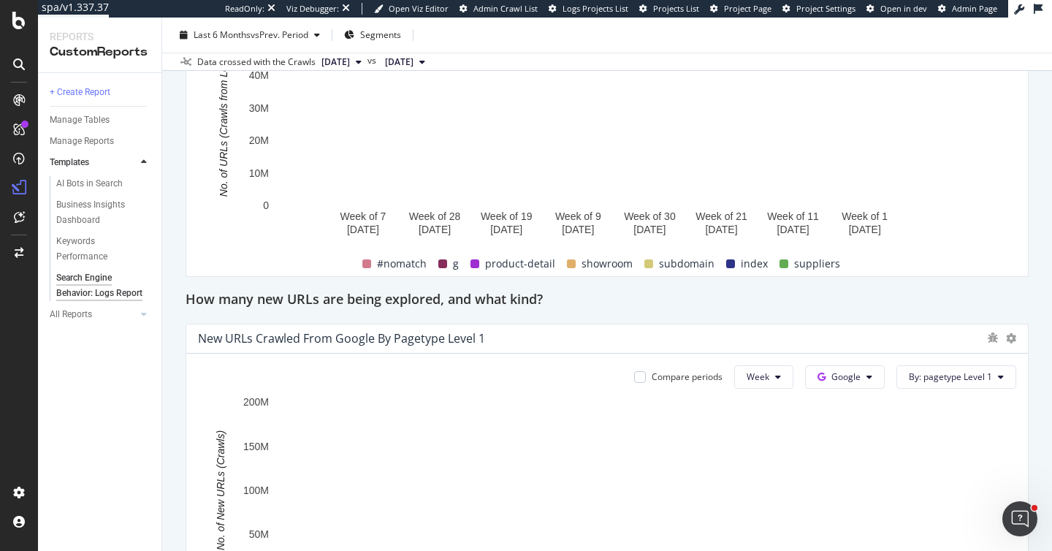
scroll to position [1395, 0]
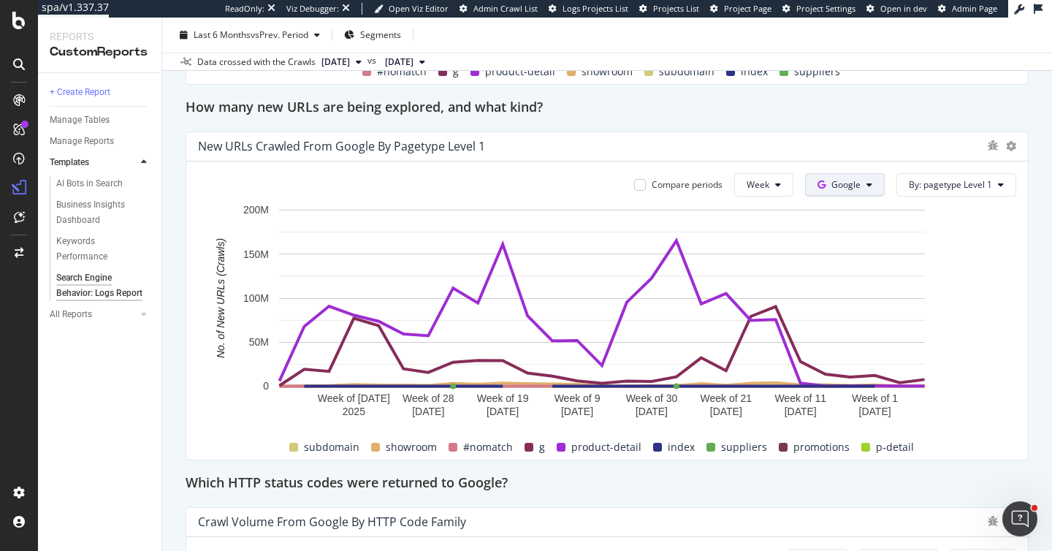
click at [865, 186] on button "Google" at bounding box center [845, 184] width 80 height 23
click at [958, 251] on rect "A chart." at bounding box center [601, 312] width 807 height 221
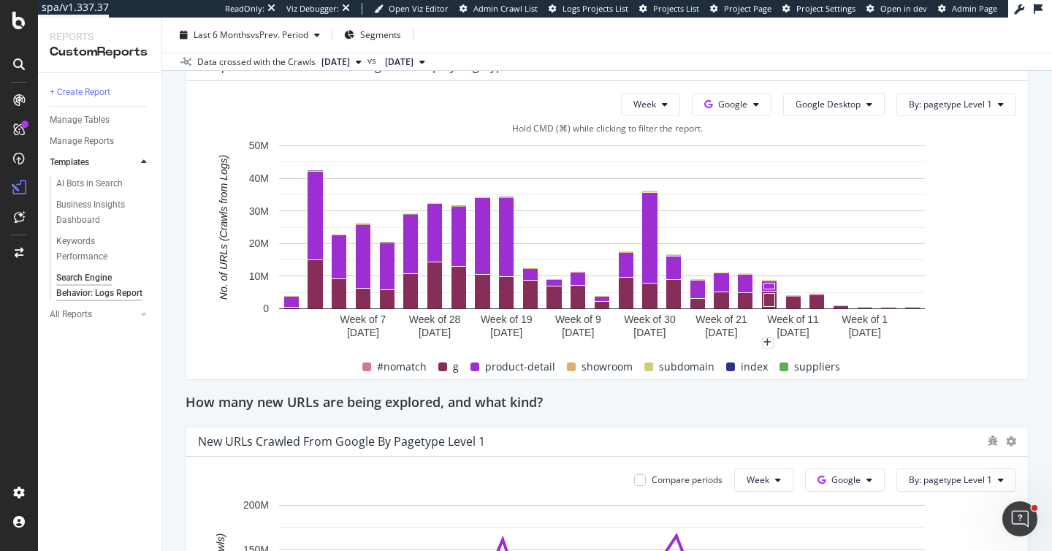
scroll to position [1020, 0]
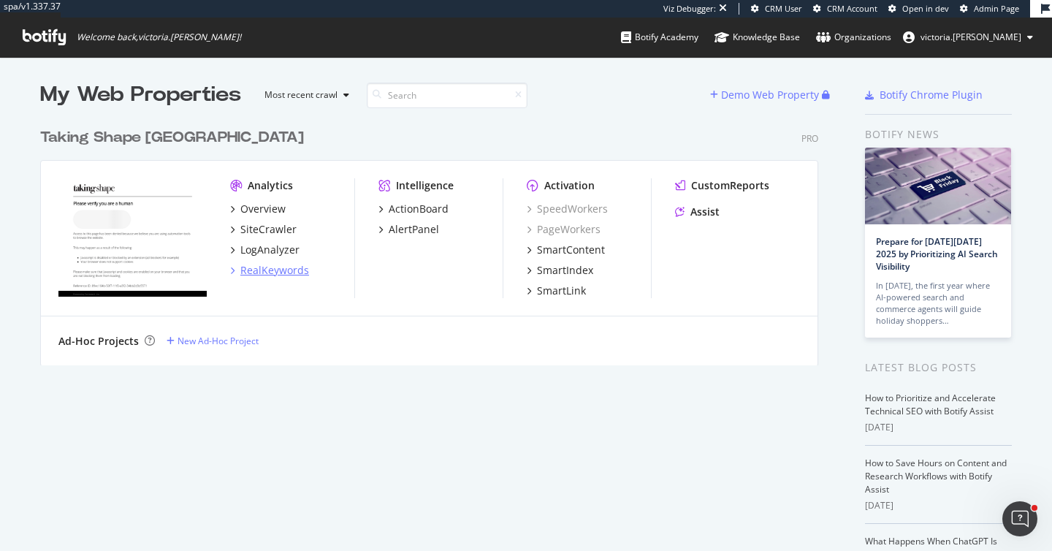
click at [288, 276] on div "RealKeywords" at bounding box center [274, 270] width 69 height 15
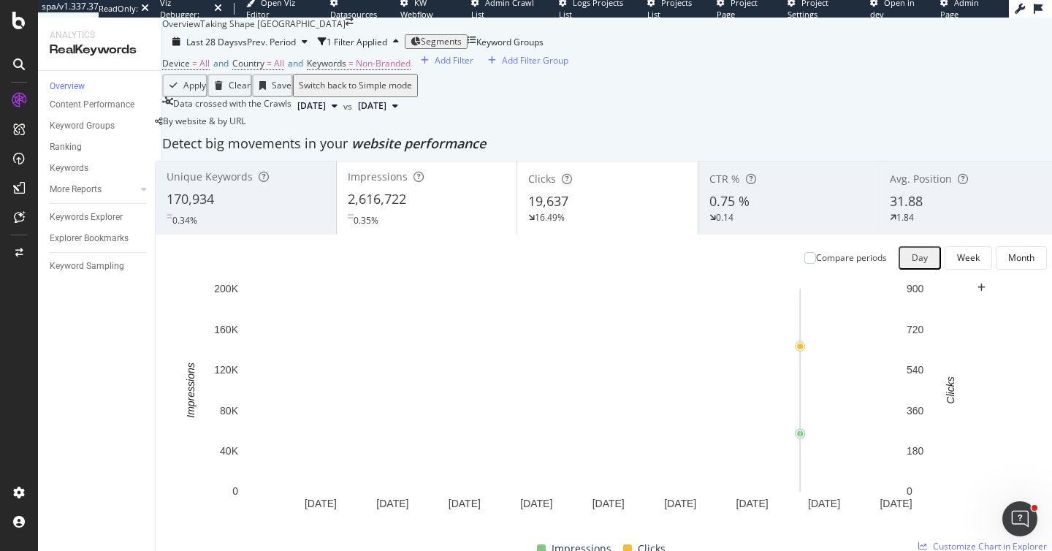
scroll to position [103, 0]
